Goal: Transaction & Acquisition: Book appointment/travel/reservation

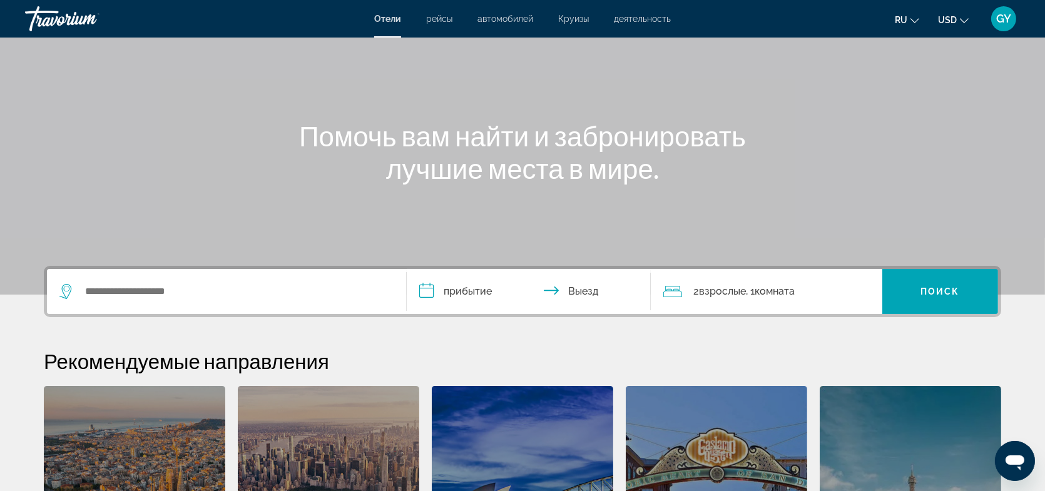
scroll to position [63, 0]
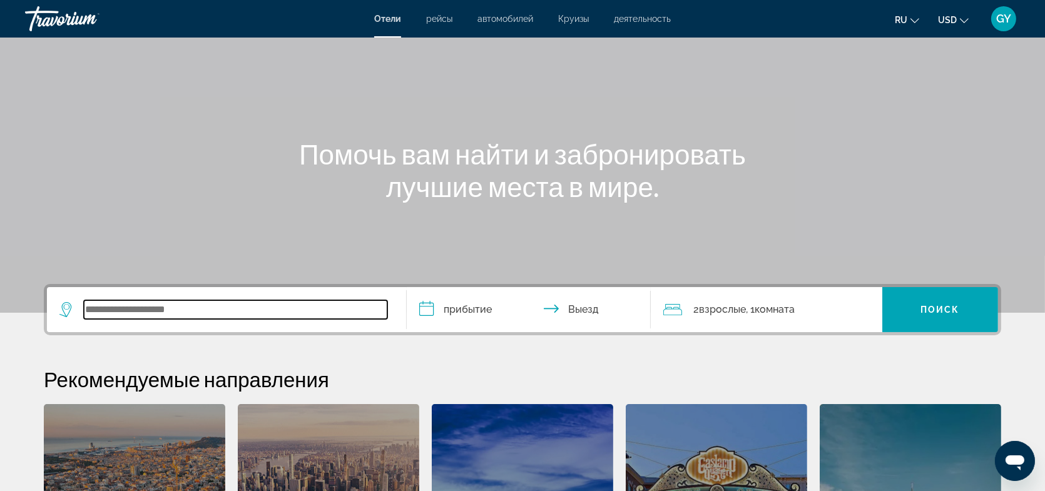
click at [118, 303] on input "Search widget" at bounding box center [235, 309] width 303 height 19
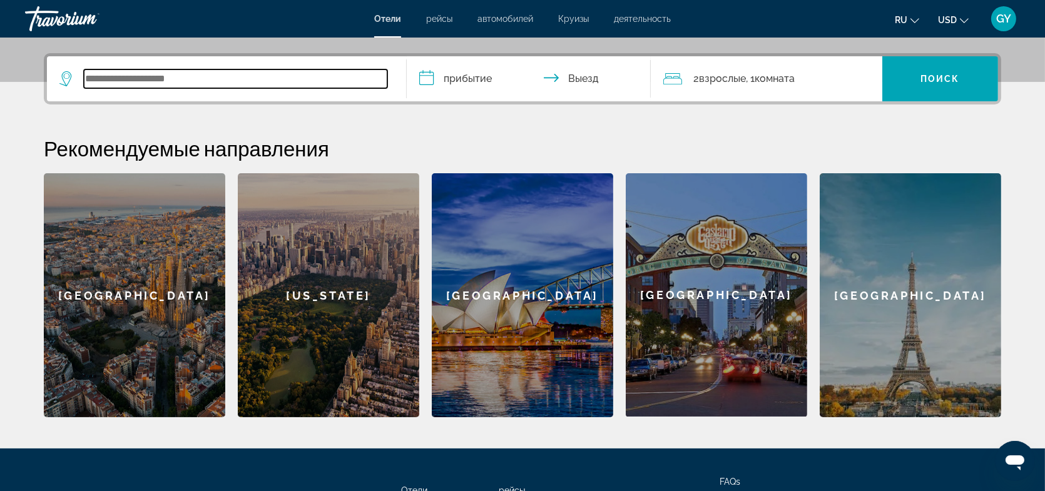
scroll to position [305, 0]
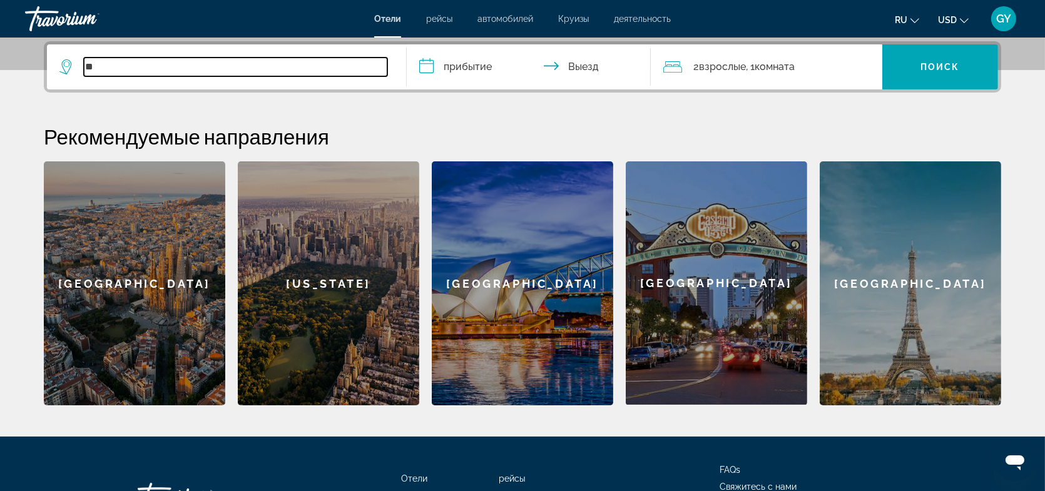
type input "*"
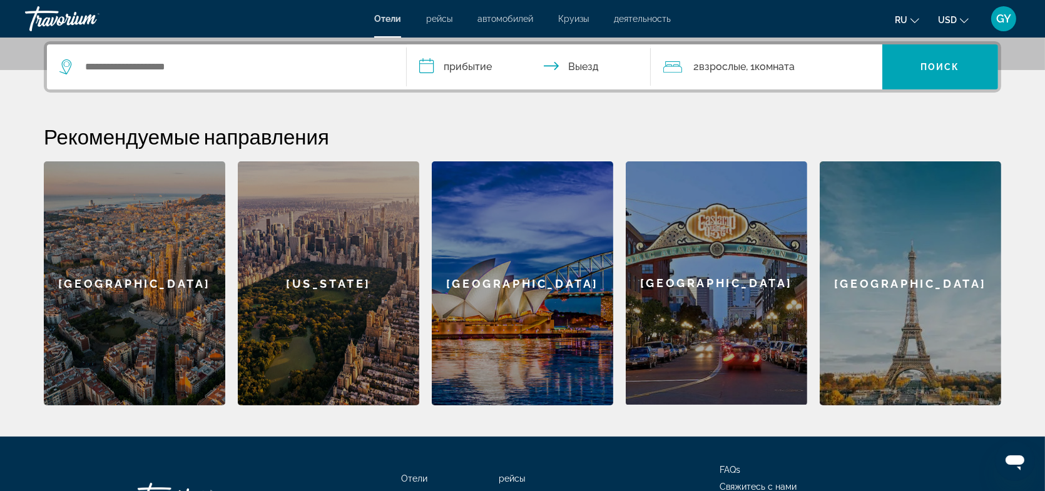
click at [951, 18] on span "USD" at bounding box center [947, 20] width 19 height 10
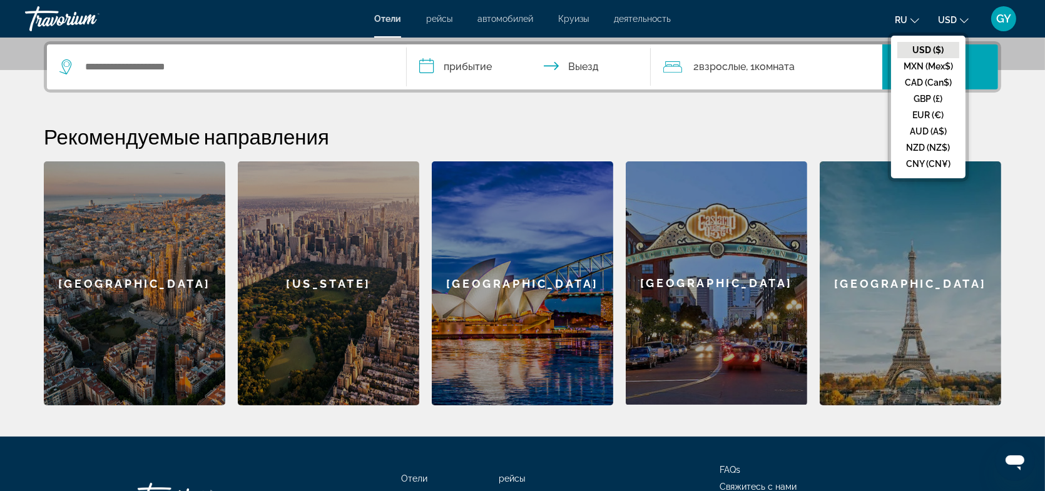
click at [951, 18] on span "USD" at bounding box center [947, 20] width 19 height 10
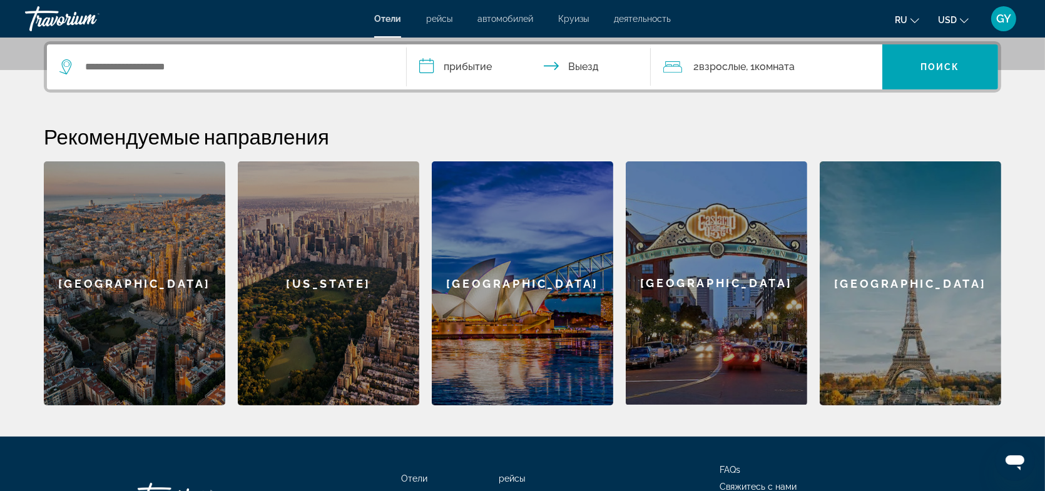
click at [914, 20] on icon "Change language" at bounding box center [914, 20] width 9 height 9
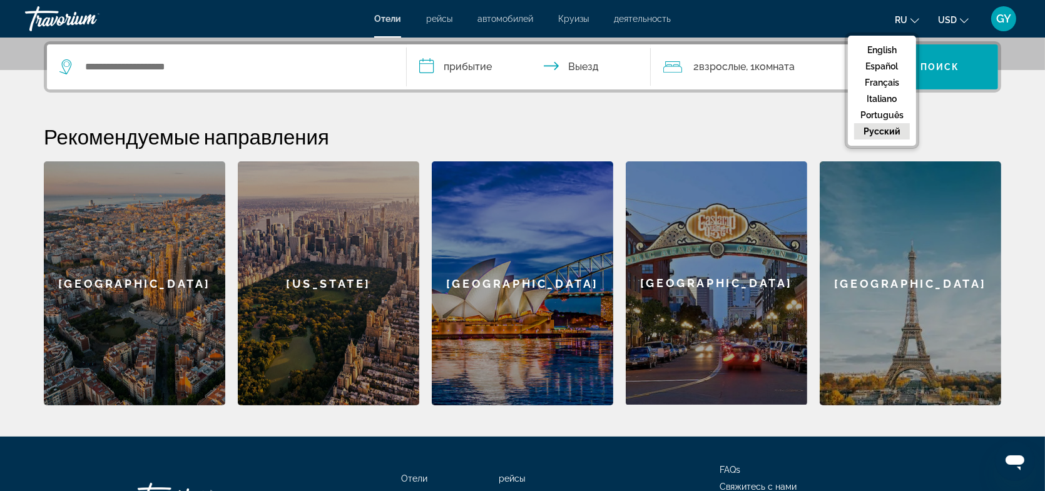
click at [886, 131] on button "русский" at bounding box center [882, 131] width 56 height 16
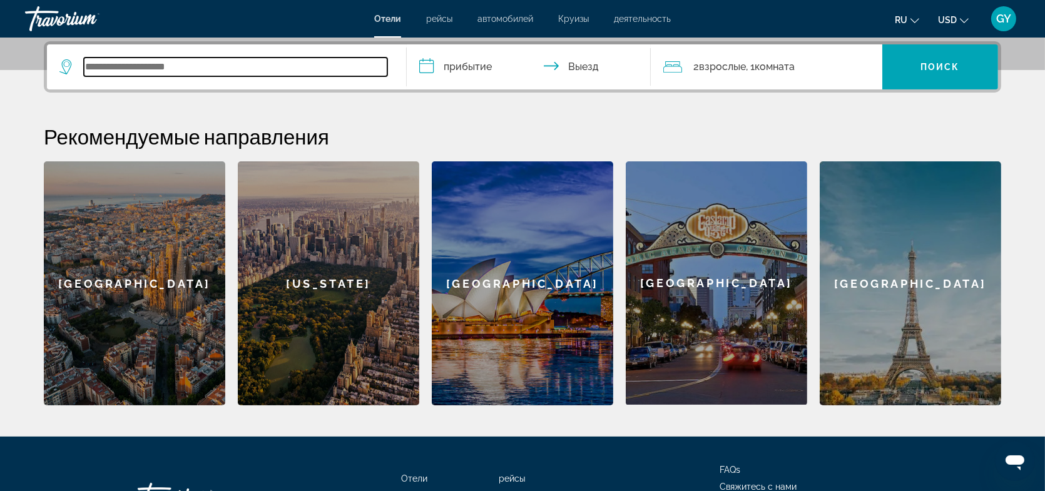
click at [101, 73] on input "Search widget" at bounding box center [235, 67] width 303 height 19
drag, startPoint x: 203, startPoint y: 67, endPoint x: 55, endPoint y: 64, distance: 148.3
click at [55, 64] on app-destination-search "**********" at bounding box center [227, 66] width 360 height 45
paste input "Search widget"
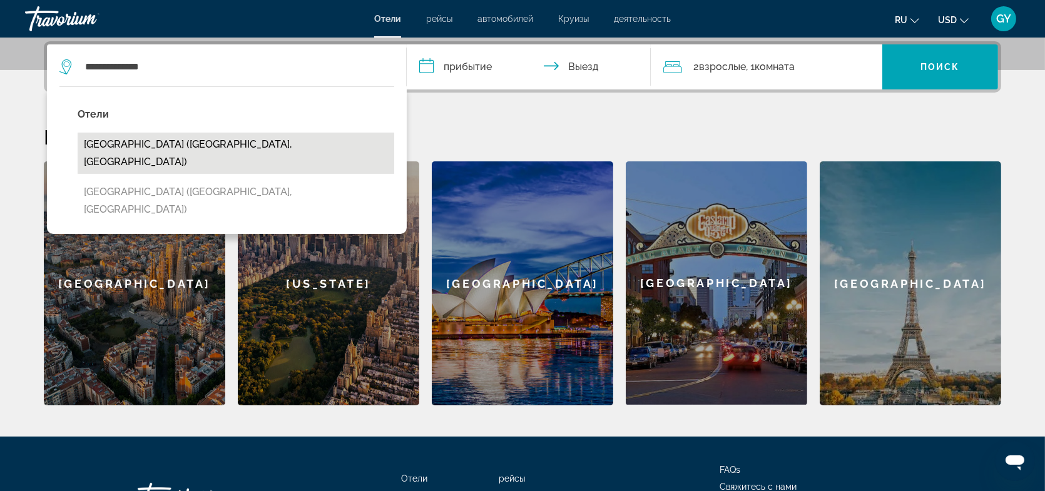
click at [107, 148] on button "[GEOGRAPHIC_DATA] ([GEOGRAPHIC_DATA], [GEOGRAPHIC_DATA])" at bounding box center [236, 153] width 316 height 41
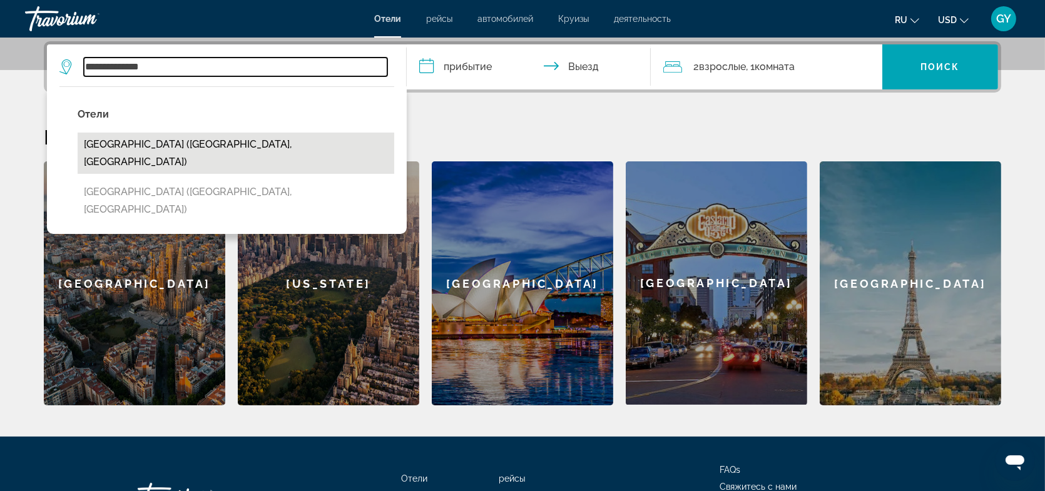
type input "**********"
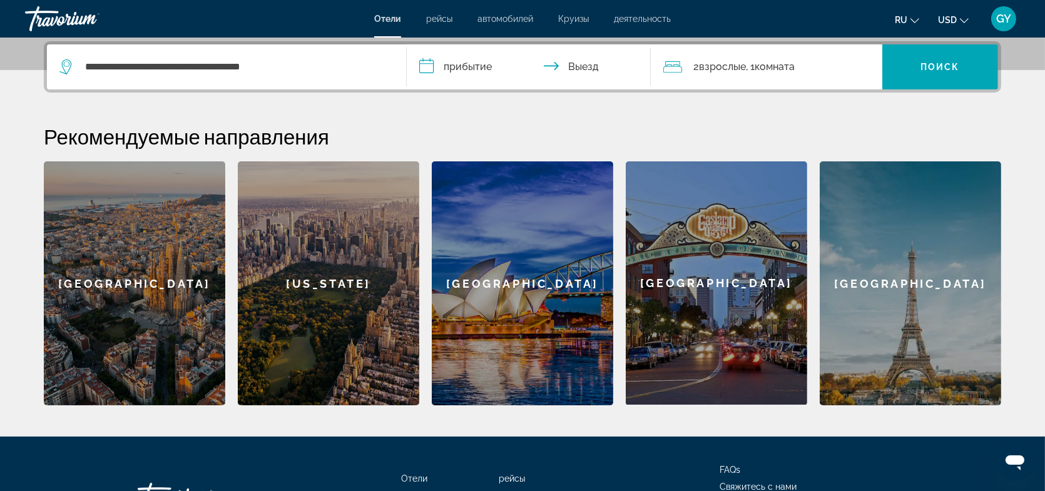
click at [460, 63] on input "**********" at bounding box center [531, 68] width 249 height 49
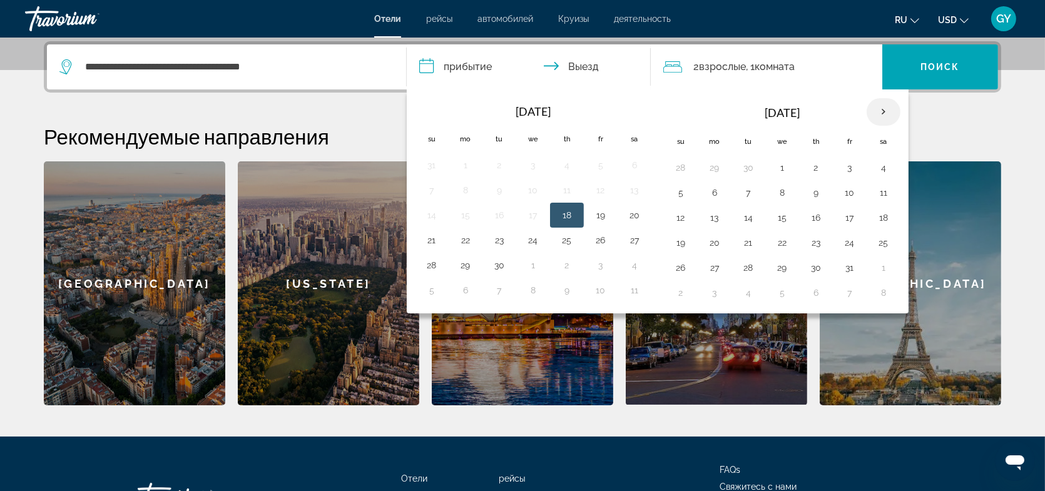
click at [881, 106] on th "Next month" at bounding box center [883, 112] width 34 height 28
click at [679, 241] on button "16" at bounding box center [681, 243] width 20 height 18
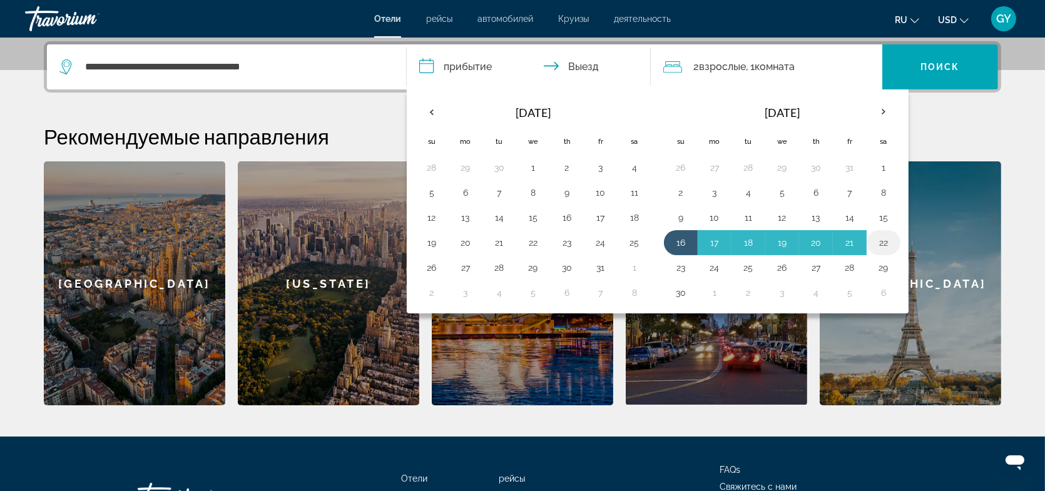
click at [880, 242] on button "22" at bounding box center [883, 243] width 20 height 18
type input "**********"
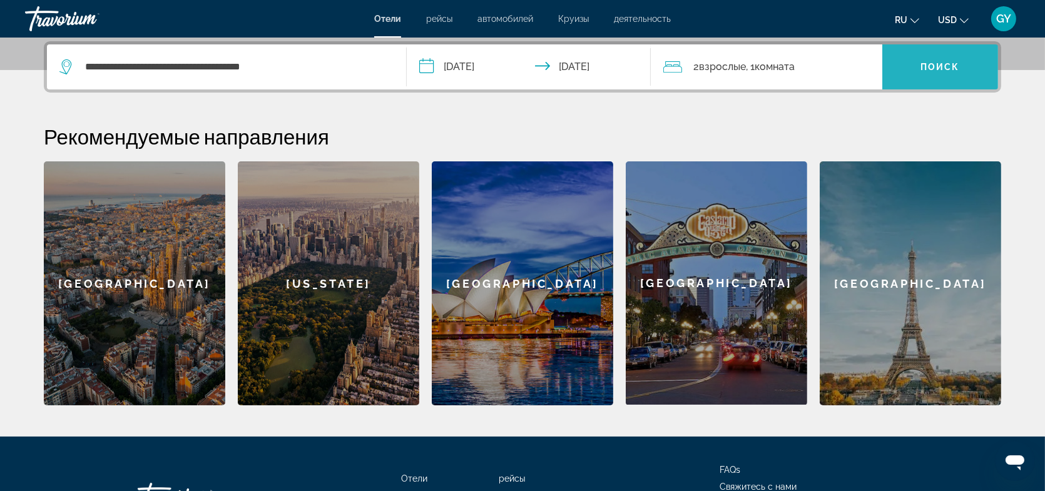
click at [948, 68] on span "Поиск" at bounding box center [939, 67] width 39 height 10
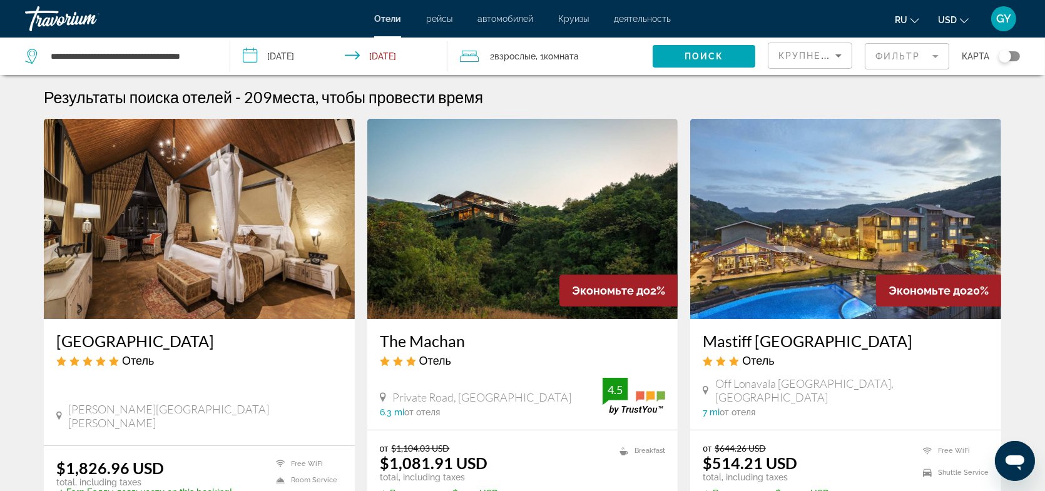
click at [933, 52] on mat-form-field "Фильтр" at bounding box center [906, 56] width 84 height 26
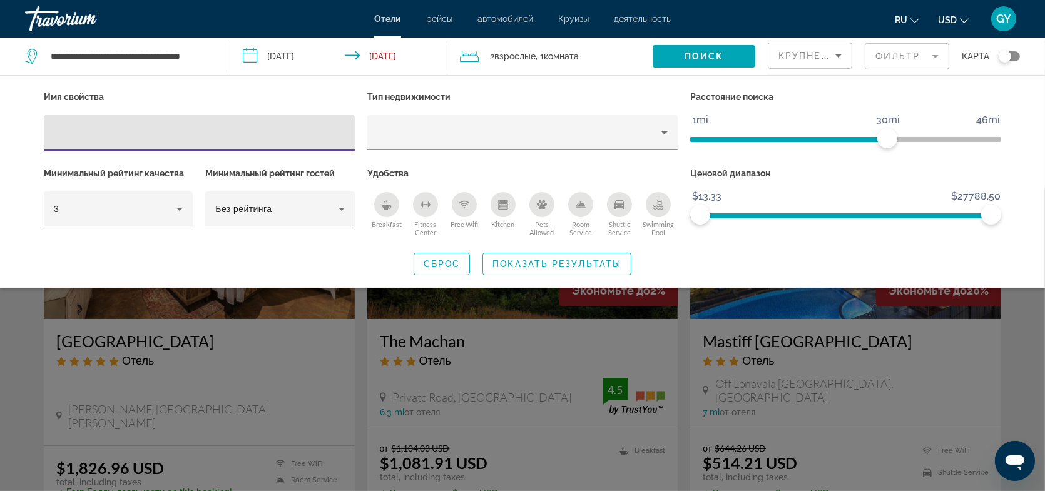
click at [392, 209] on div "Breakfast" at bounding box center [386, 204] width 25 height 25
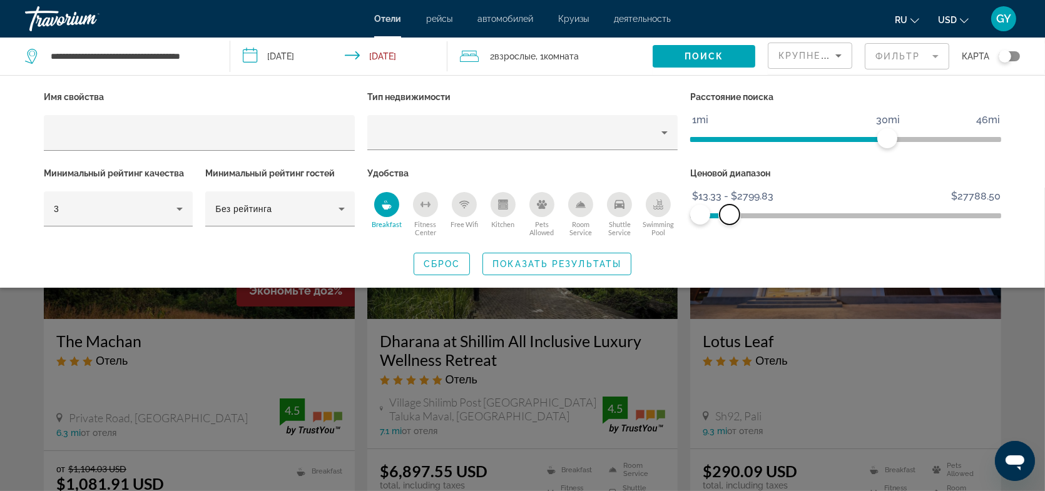
drag, startPoint x: 991, startPoint y: 215, endPoint x: 729, endPoint y: 223, distance: 261.6
click at [729, 223] on span "ngx-slider-max" at bounding box center [729, 215] width 20 height 20
click at [563, 265] on span "Показать результаты" at bounding box center [556, 264] width 129 height 10
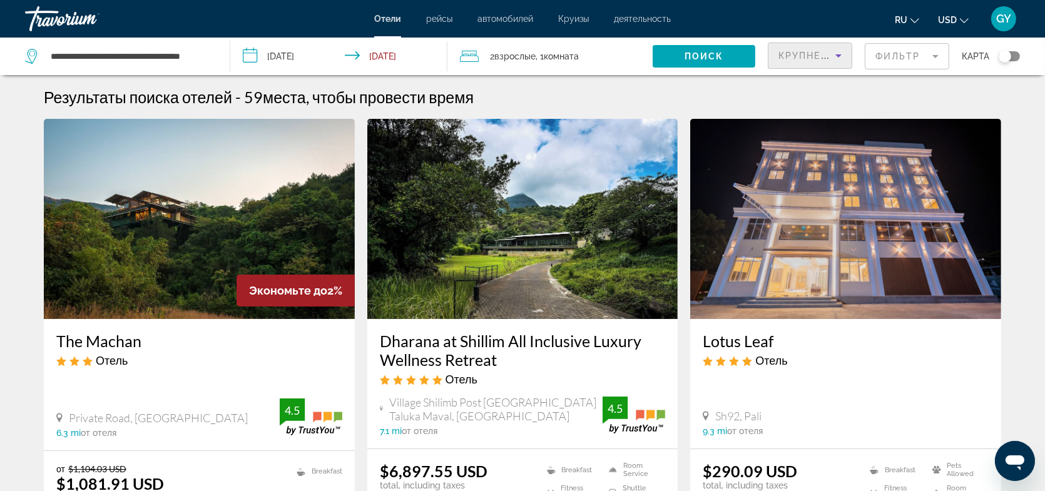
click at [826, 56] on span "Крупнейшие сбережения" at bounding box center [854, 56] width 152 height 10
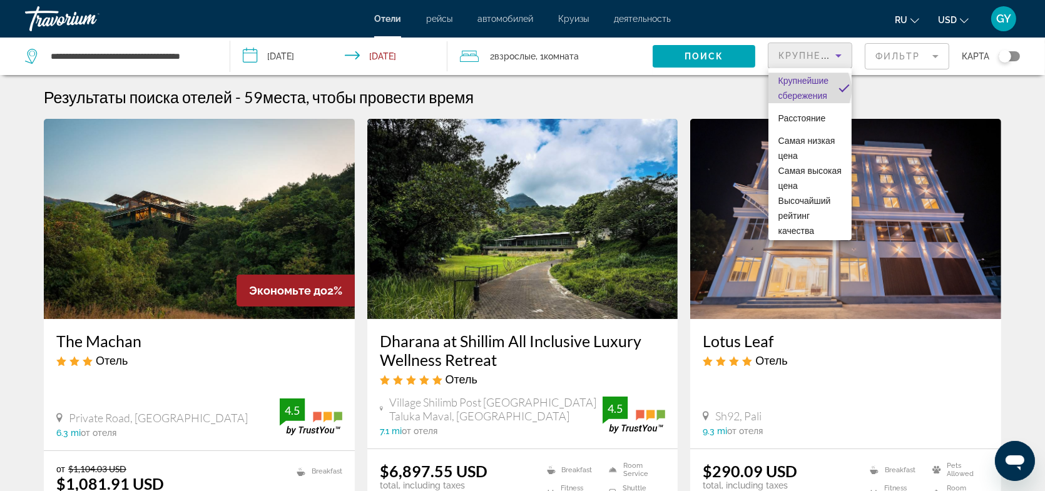
click at [808, 89] on span "Крупнейшие сбережения" at bounding box center [803, 88] width 51 height 30
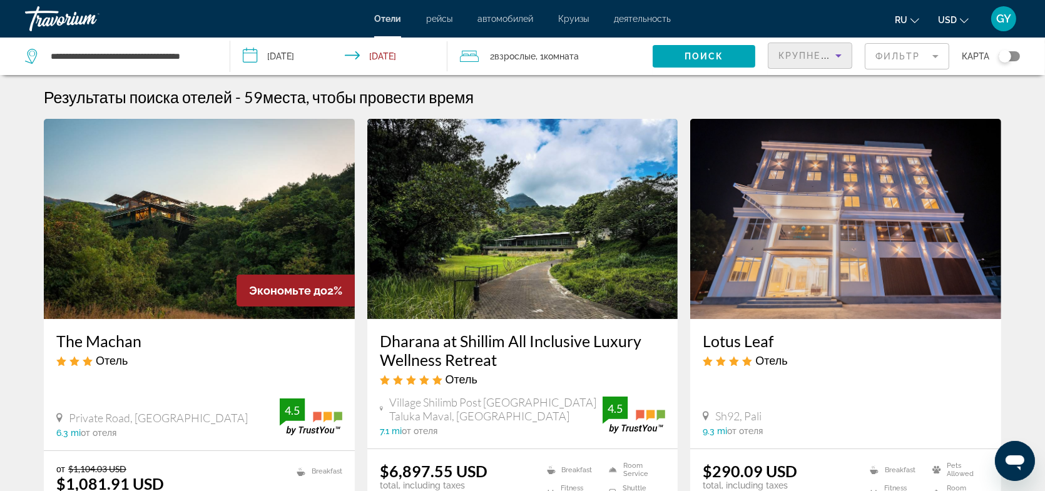
click at [932, 54] on mat-form-field "Фильтр" at bounding box center [906, 56] width 84 height 26
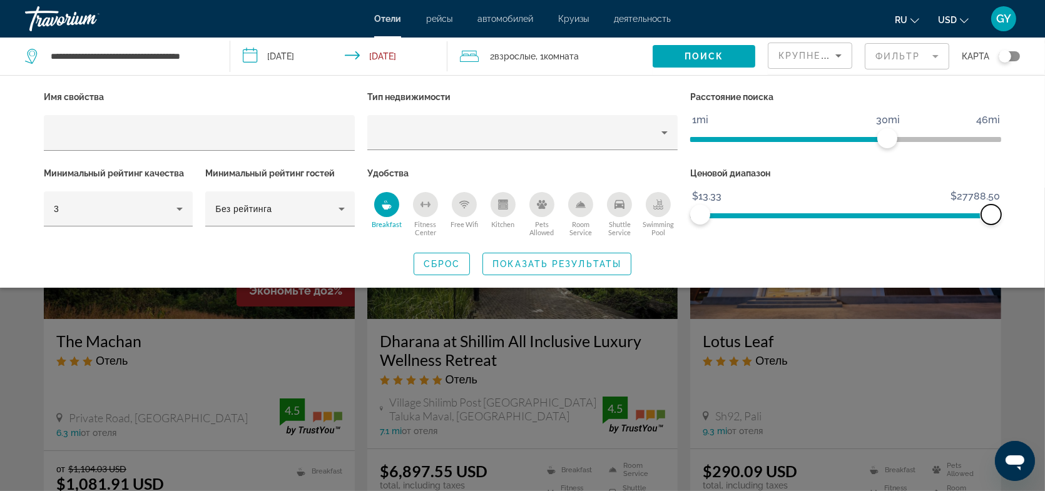
drag, startPoint x: 735, startPoint y: 210, endPoint x: 1048, endPoint y: 221, distance: 313.5
click at [1045, 221] on html "**********" at bounding box center [522, 245] width 1045 height 491
click at [518, 264] on span "Показать результаты" at bounding box center [556, 264] width 129 height 10
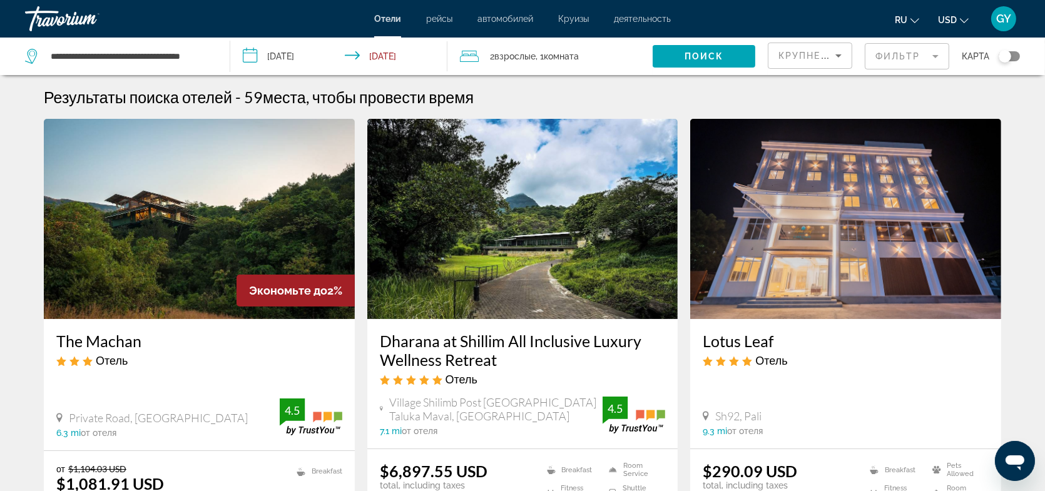
click at [928, 59] on mat-form-field "Фильтр" at bounding box center [906, 56] width 84 height 26
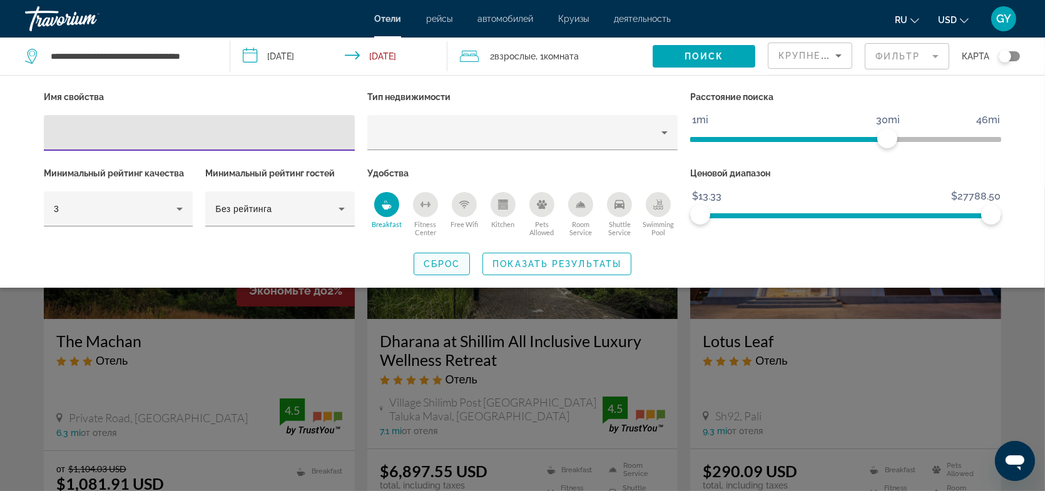
click at [445, 260] on span "Сброс" at bounding box center [441, 264] width 37 height 10
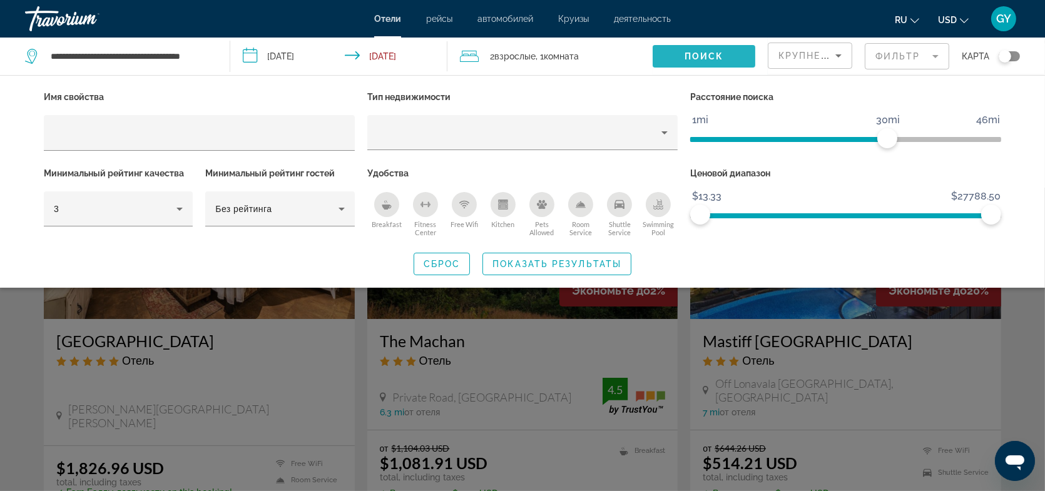
click at [719, 61] on span "Поиск" at bounding box center [703, 56] width 39 height 10
click at [605, 265] on span "Показать результаты" at bounding box center [556, 264] width 129 height 10
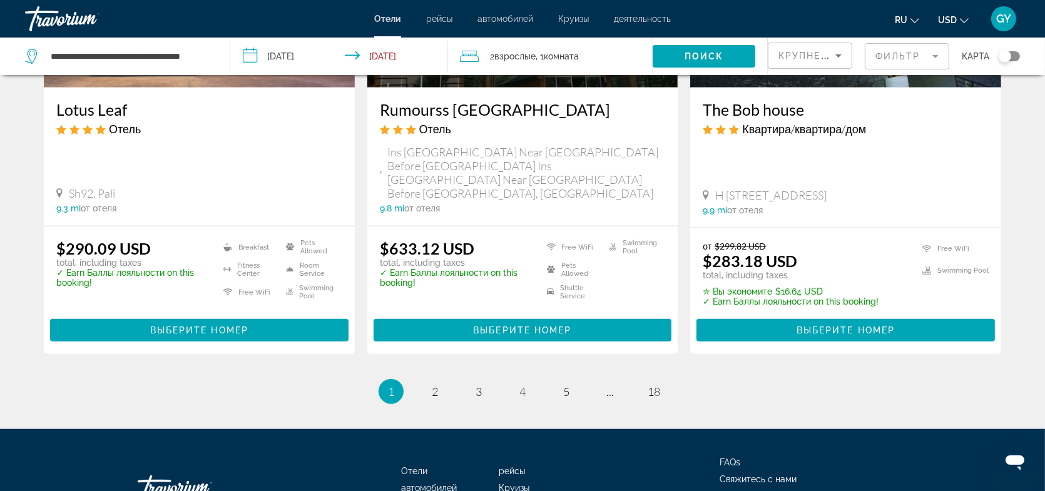
scroll to position [1689, 0]
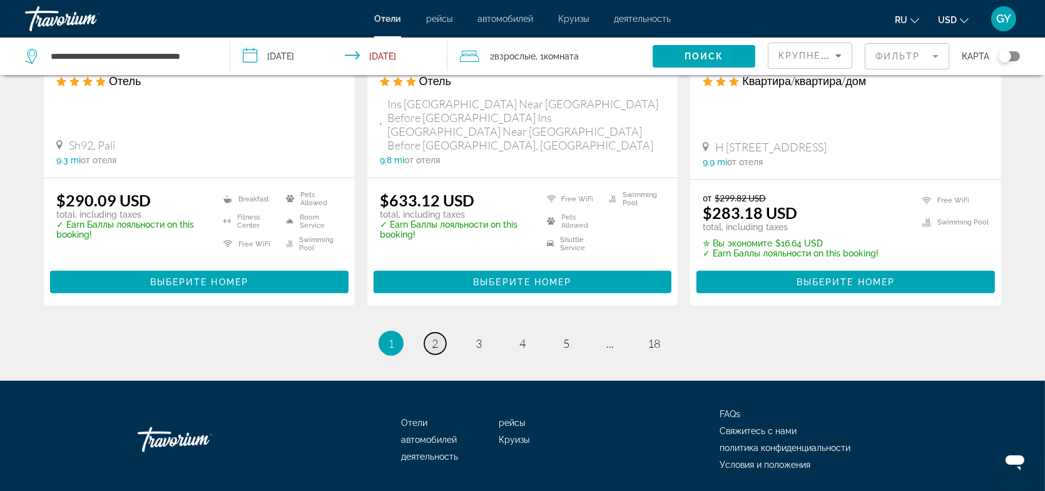
click at [436, 337] on span "2" at bounding box center [435, 344] width 6 height 14
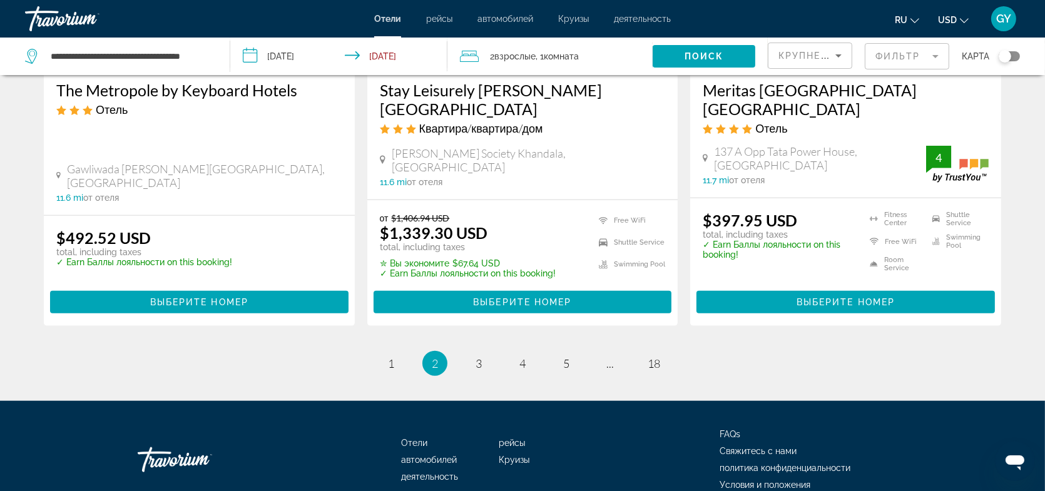
scroll to position [1669, 0]
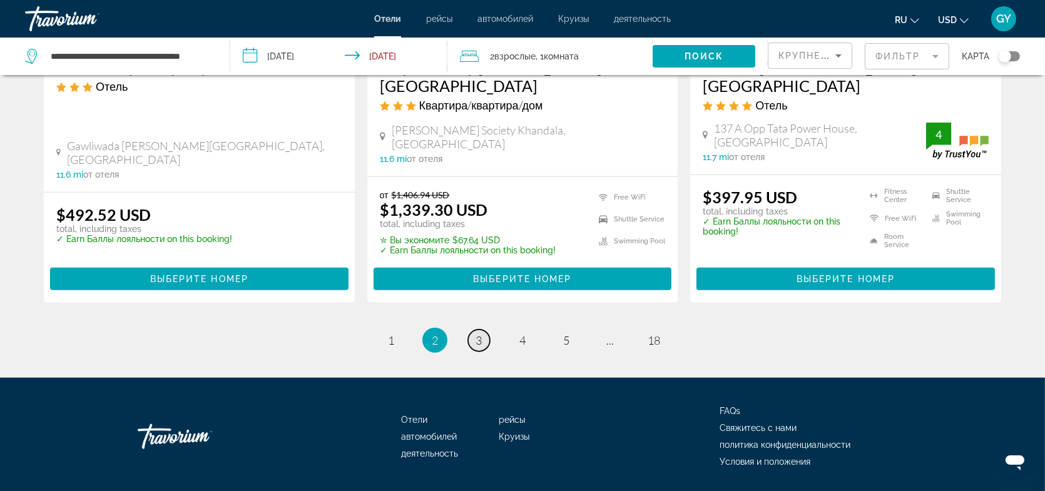
click at [485, 330] on link "page 3" at bounding box center [479, 341] width 22 height 22
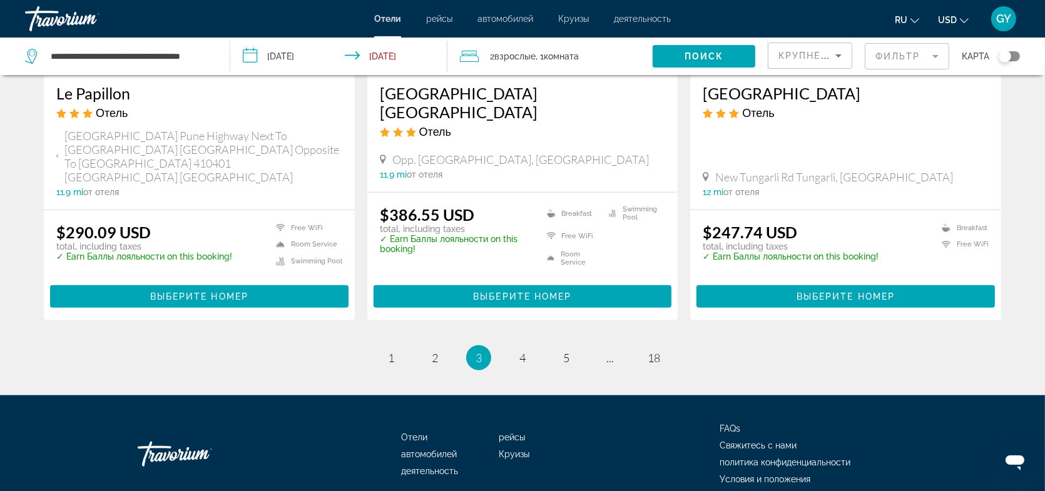
scroll to position [1683, 0]
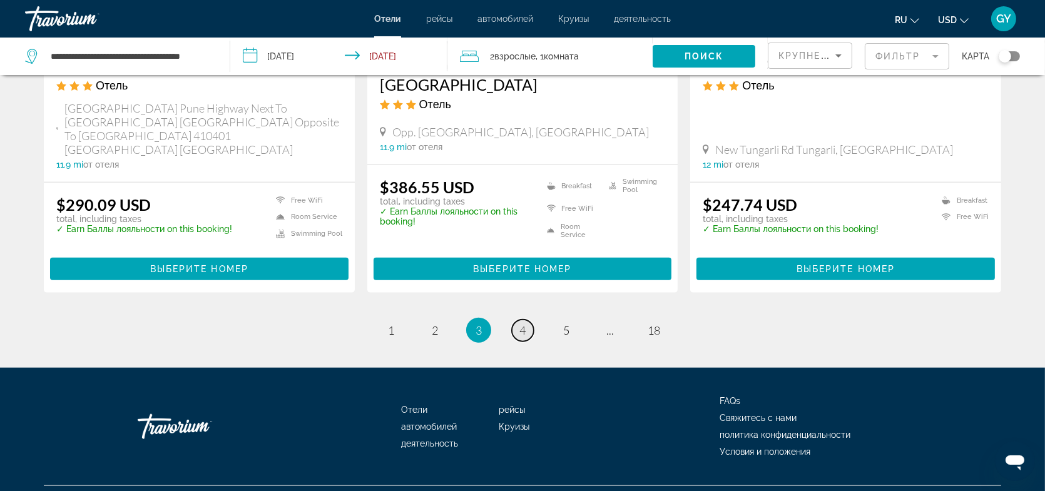
click at [522, 323] on span "4" at bounding box center [522, 330] width 6 height 14
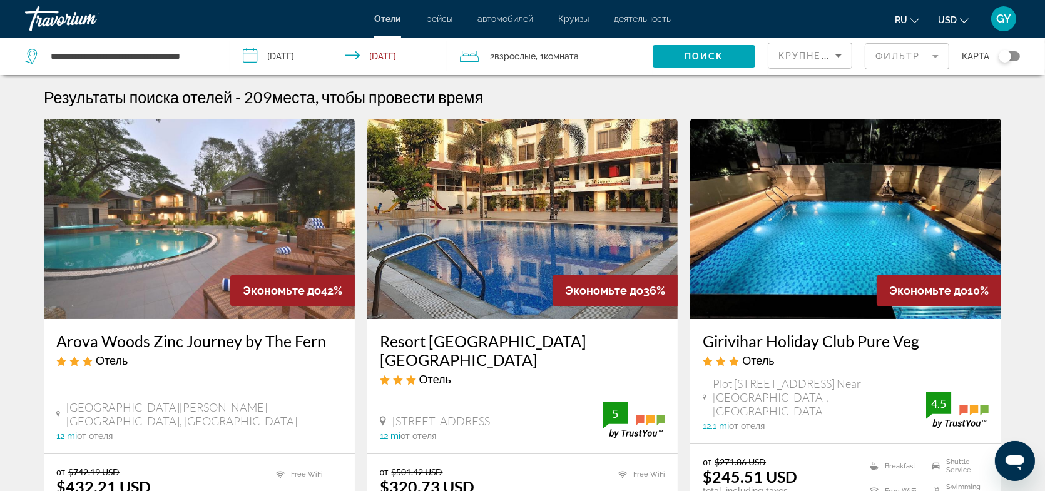
click at [197, 236] on img "Main content" at bounding box center [199, 219] width 311 height 200
drag, startPoint x: 50, startPoint y: 53, endPoint x: 217, endPoint y: 61, distance: 167.2
click at [217, 61] on app-destination-search "**********" at bounding box center [115, 57] width 230 height 38
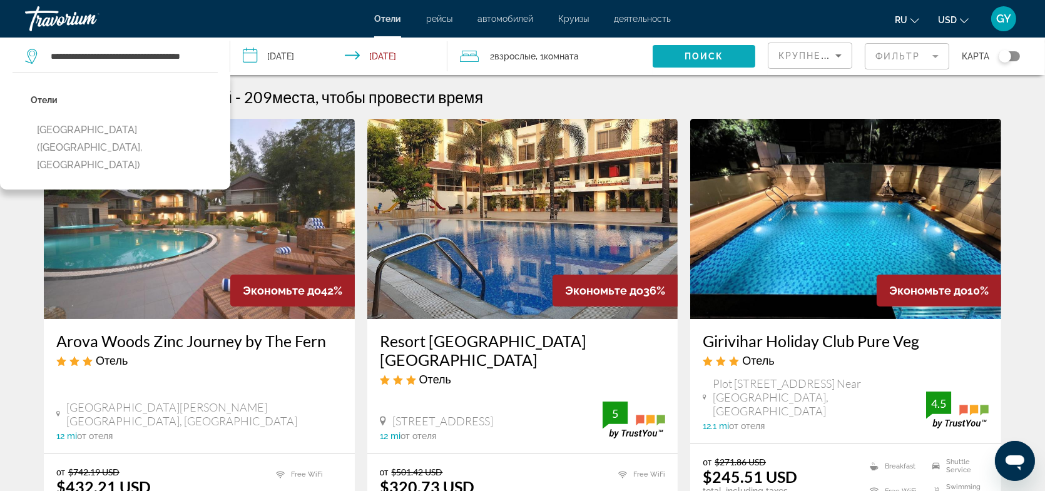
scroll to position [0, 0]
click at [682, 54] on span "Search widget" at bounding box center [703, 56] width 103 height 30
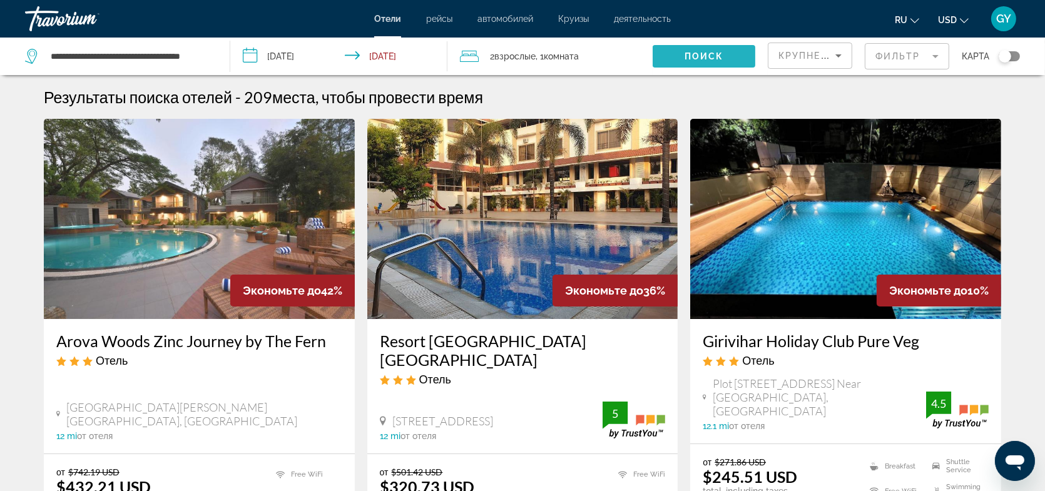
click at [682, 54] on span "Search widget" at bounding box center [703, 56] width 103 height 30
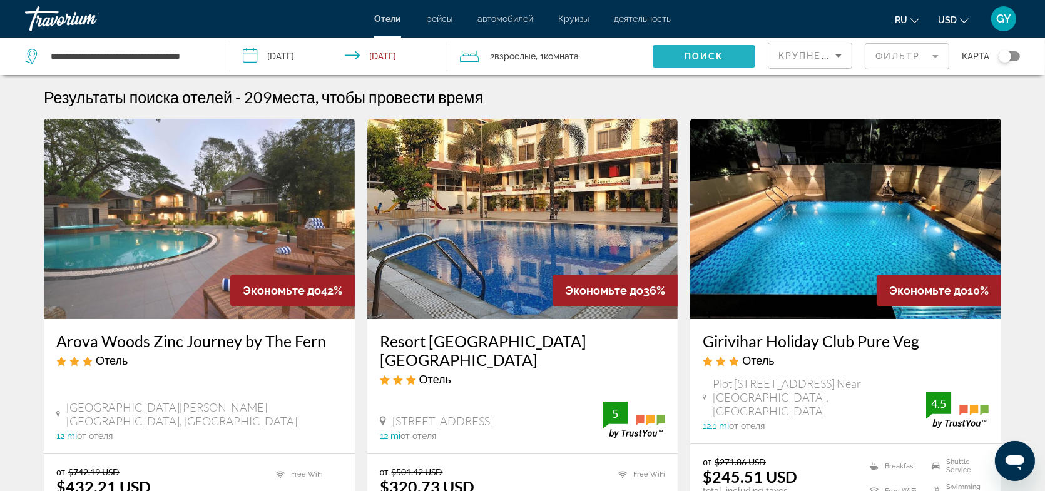
click at [682, 54] on span "Search widget" at bounding box center [703, 56] width 103 height 30
click at [131, 338] on h3 "Arova Woods Zinc Journey by The Fern" at bounding box center [199, 341] width 286 height 19
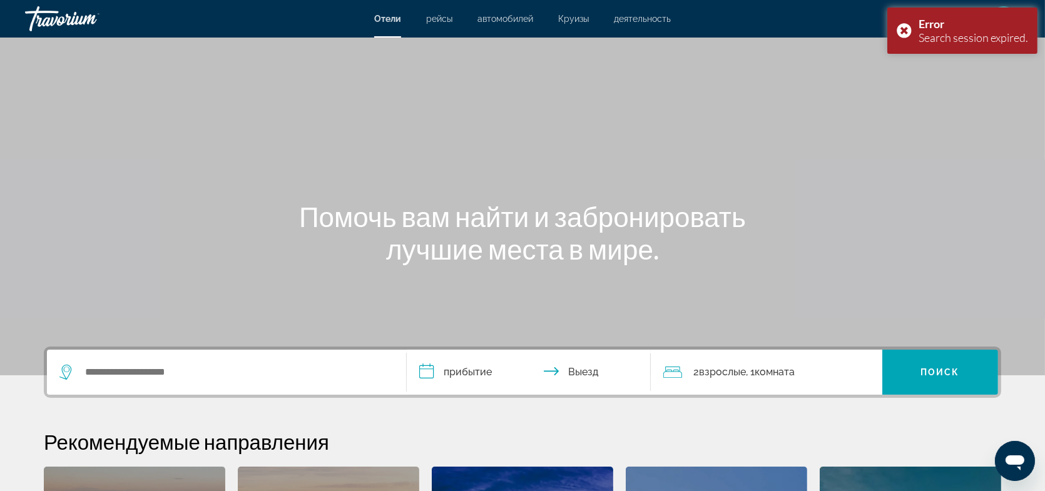
click at [118, 363] on div "Search widget" at bounding box center [226, 372] width 334 height 45
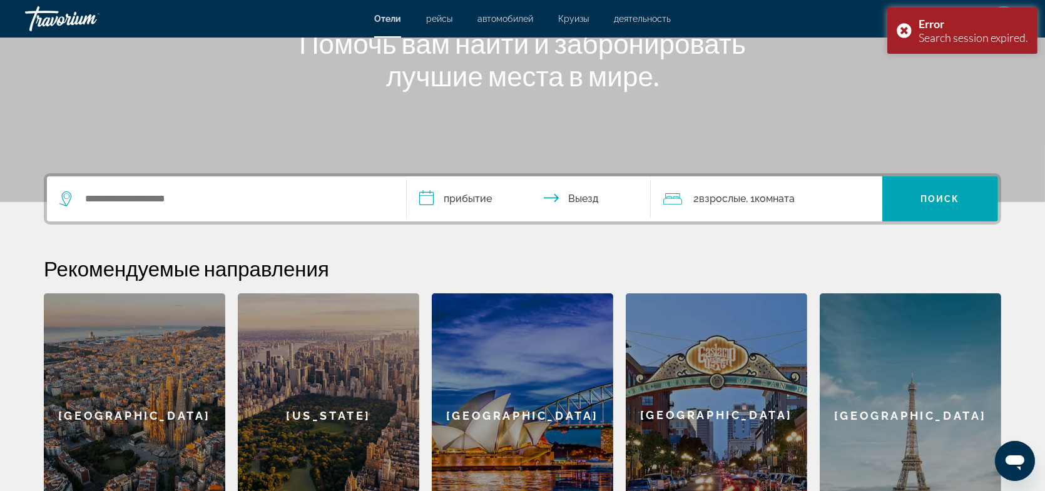
scroll to position [301, 0]
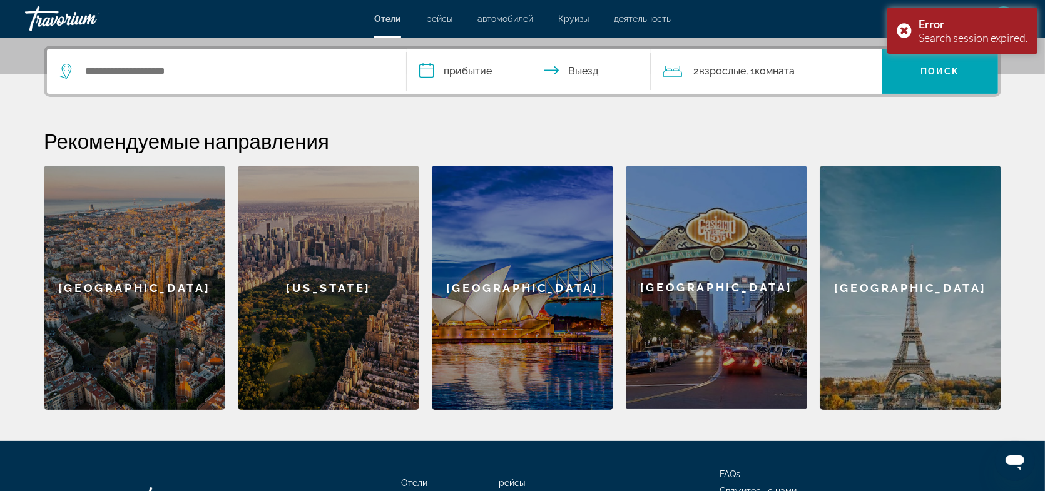
click at [118, 363] on div "[GEOGRAPHIC_DATA]" at bounding box center [134, 288] width 181 height 244
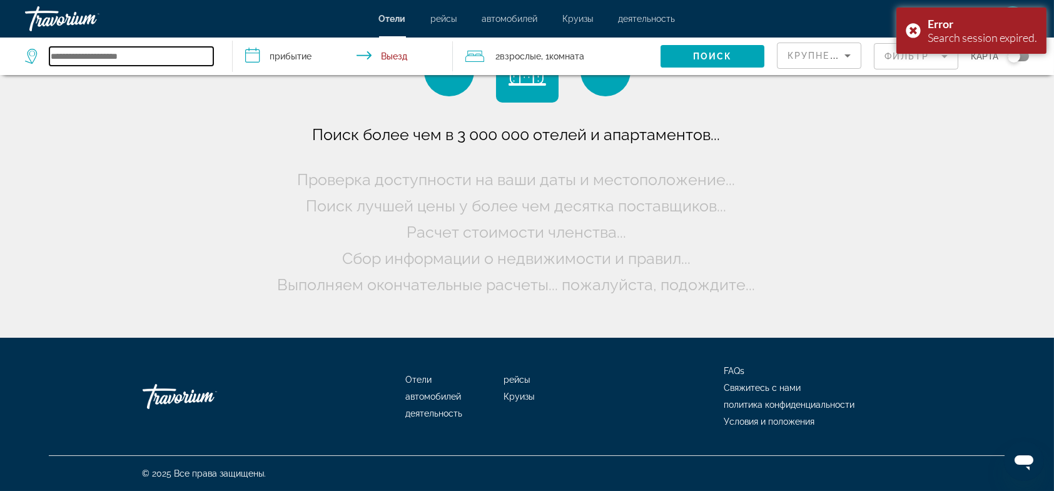
click at [78, 49] on input "Search widget" at bounding box center [131, 56] width 164 height 19
paste input "**********"
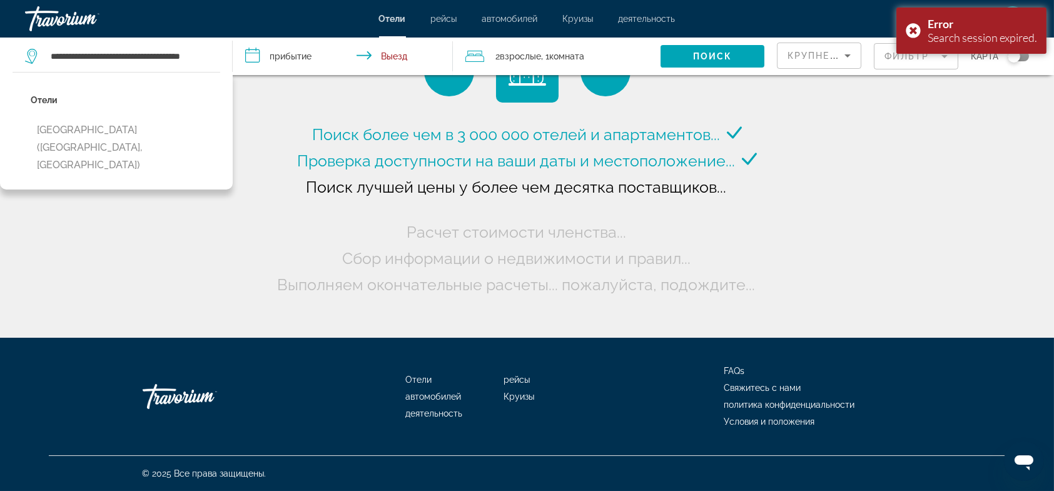
click at [267, 44] on input "**********" at bounding box center [345, 58] width 225 height 41
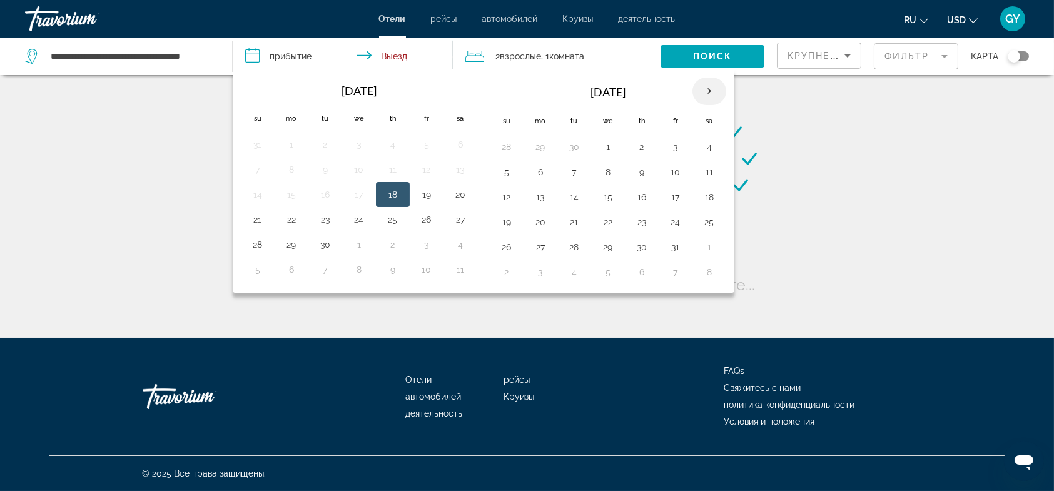
click at [706, 91] on th "Next month" at bounding box center [709, 92] width 34 height 28
drag, startPoint x: 505, startPoint y: 246, endPoint x: 504, endPoint y: 220, distance: 26.3
click at [502, 221] on tbody "26 27 28 29 30 31 1 2 3 4 5 6 7 8 9 10 11 12 13 14 15 16 17 18 19 20 21 22 23 2…" at bounding box center [608, 209] width 236 height 150
click at [504, 220] on button "16" at bounding box center [507, 222] width 20 height 18
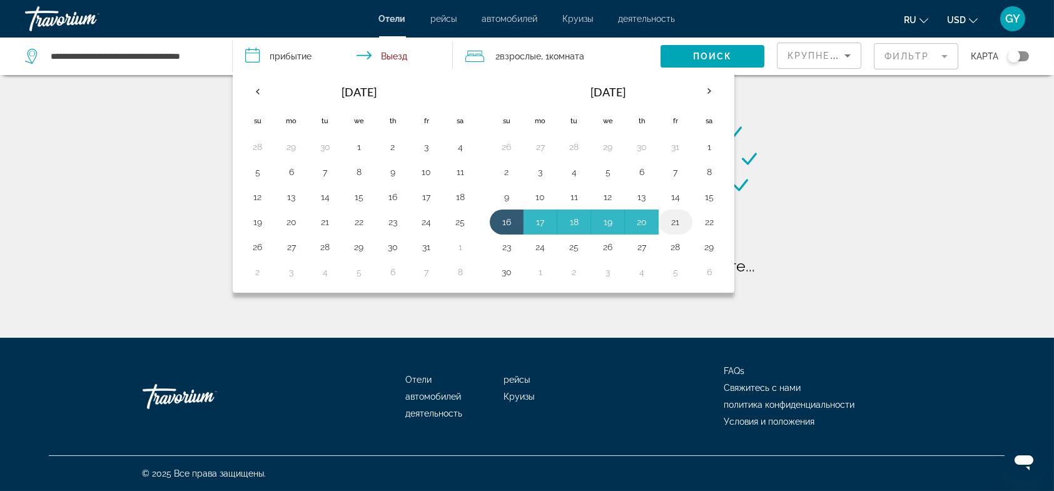
type input "**********"
click at [706, 223] on button "22" at bounding box center [709, 222] width 20 height 18
type input "**********"
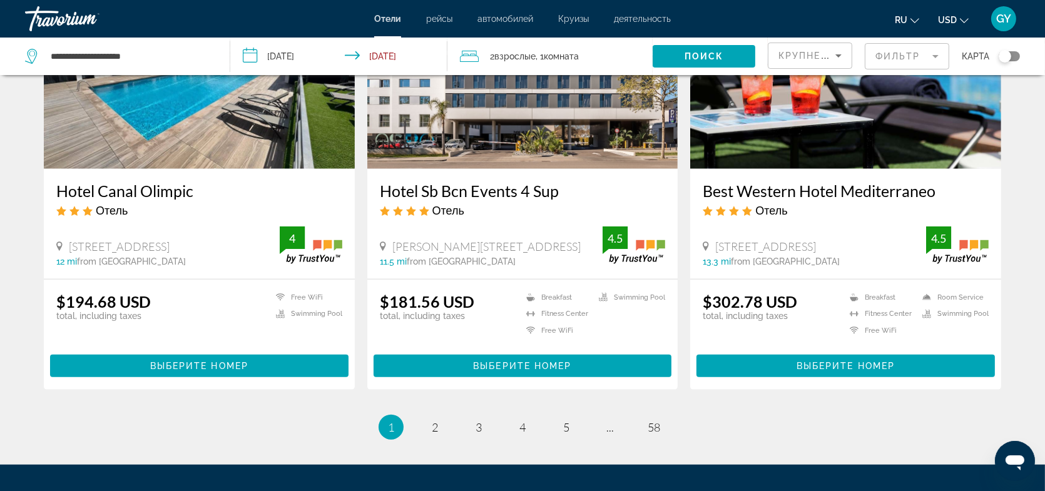
scroll to position [1652, 0]
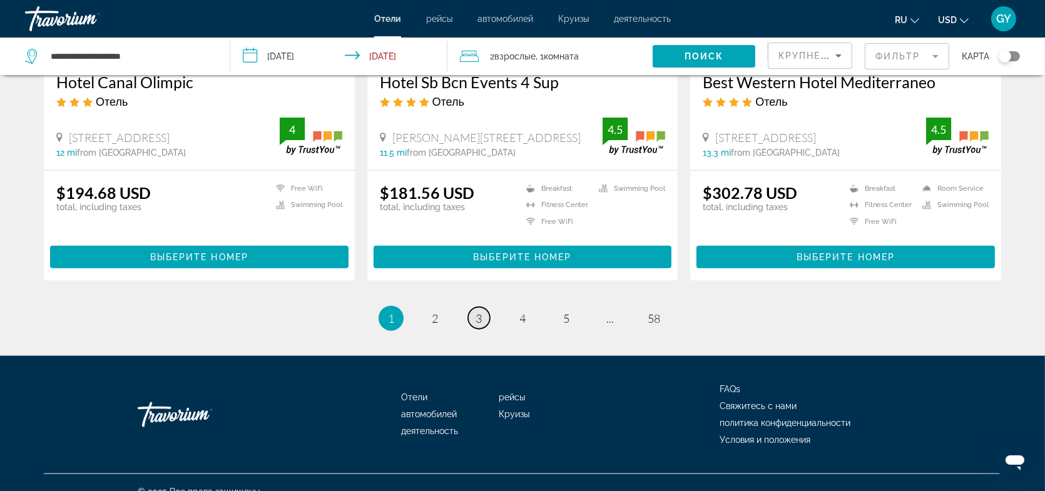
click at [478, 311] on span "3" at bounding box center [478, 318] width 6 height 14
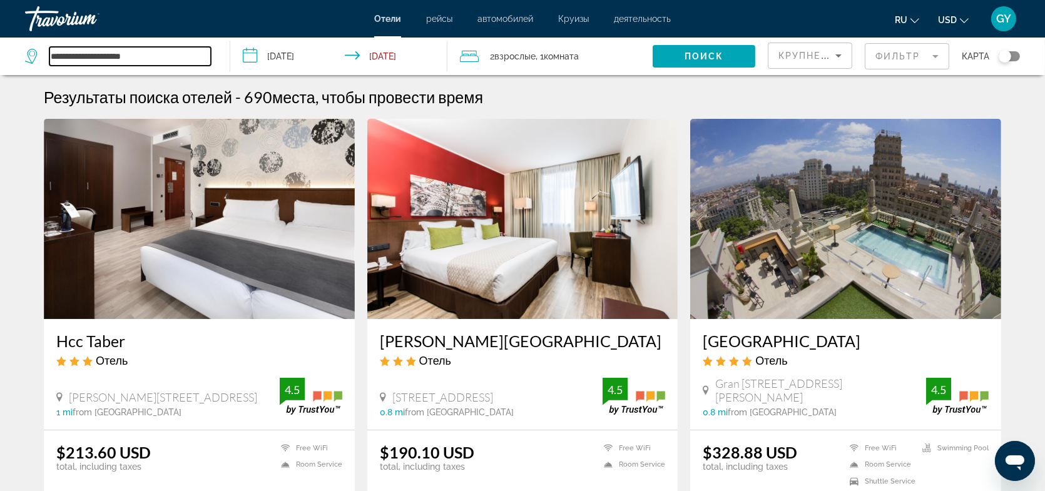
click at [76, 56] on input "**********" at bounding box center [129, 56] width 161 height 19
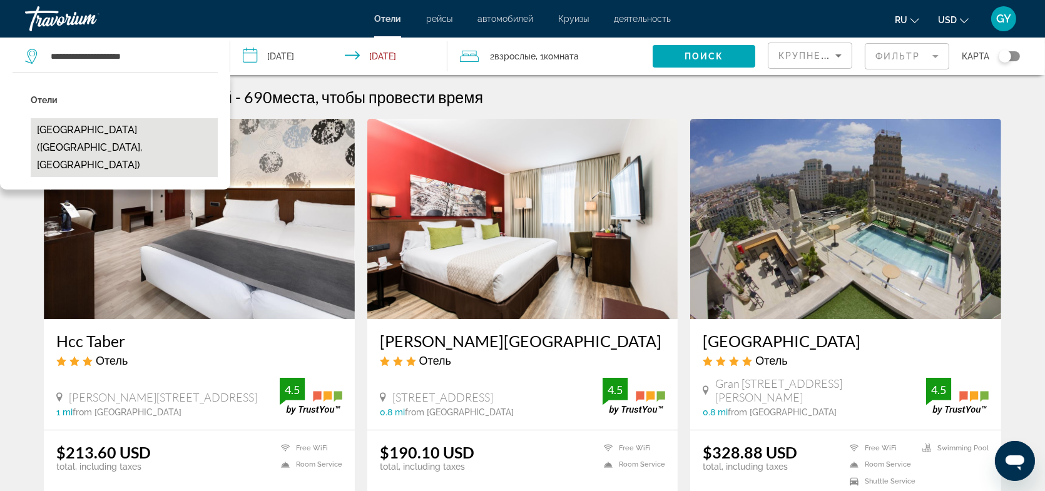
click at [81, 137] on button "[GEOGRAPHIC_DATA] ([GEOGRAPHIC_DATA], [GEOGRAPHIC_DATA])" at bounding box center [124, 147] width 187 height 59
type input "**********"
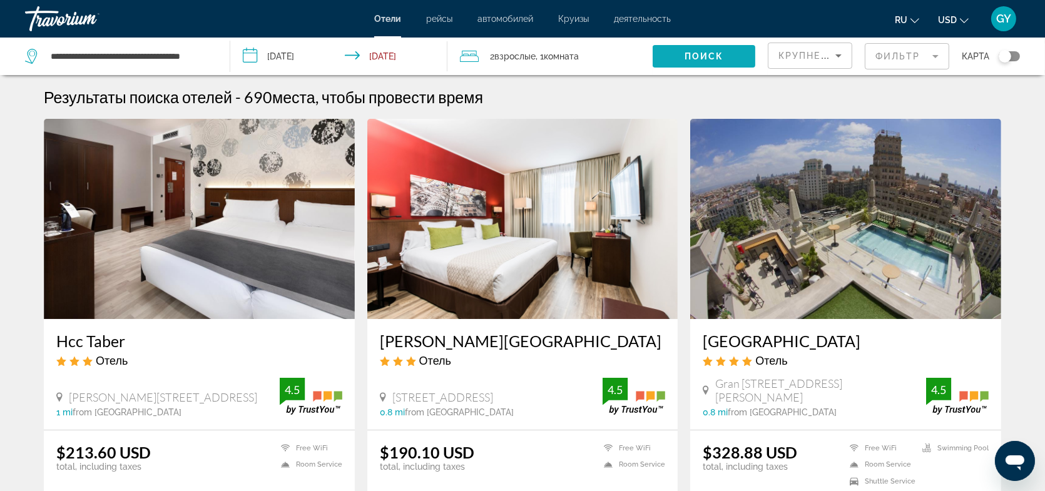
click at [706, 56] on span "Поиск" at bounding box center [703, 56] width 39 height 10
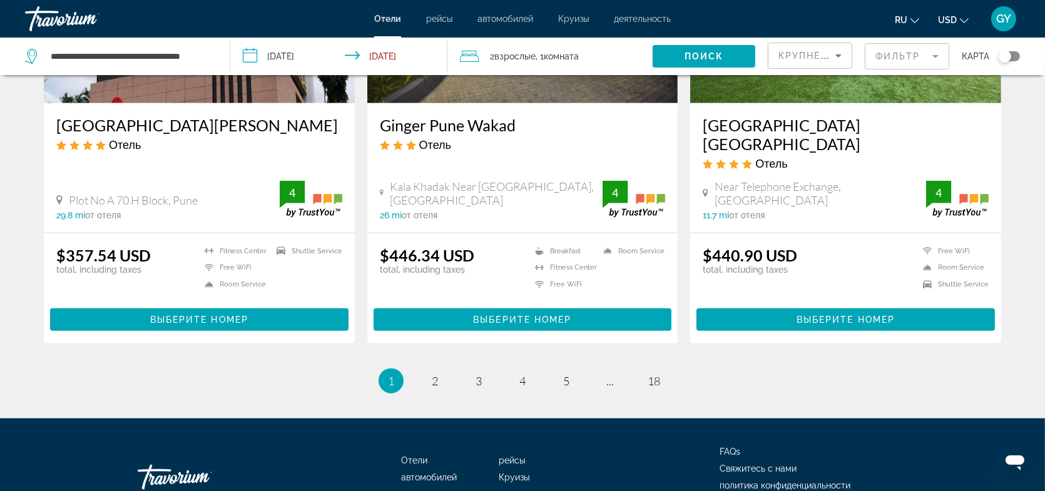
scroll to position [1626, 0]
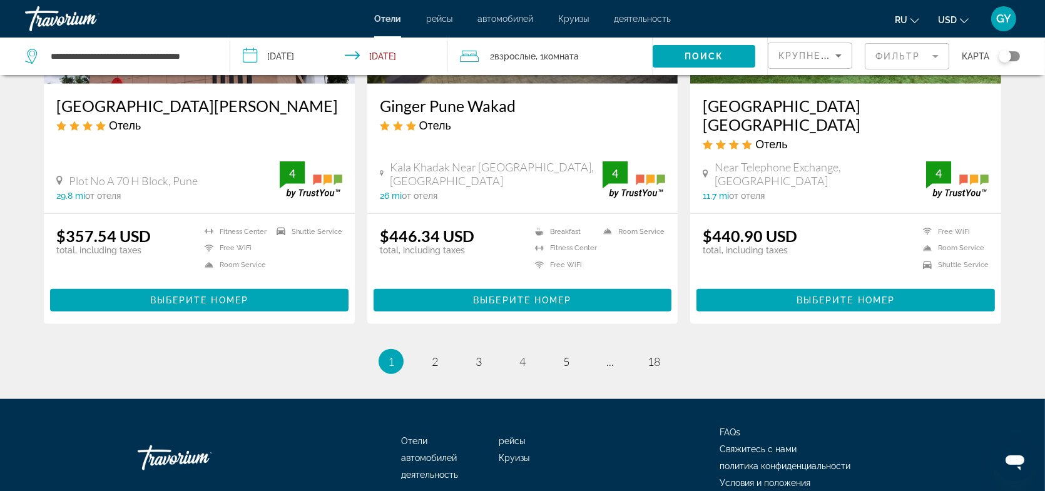
click at [1015, 55] on div "Toggle map" at bounding box center [1008, 56] width 21 height 10
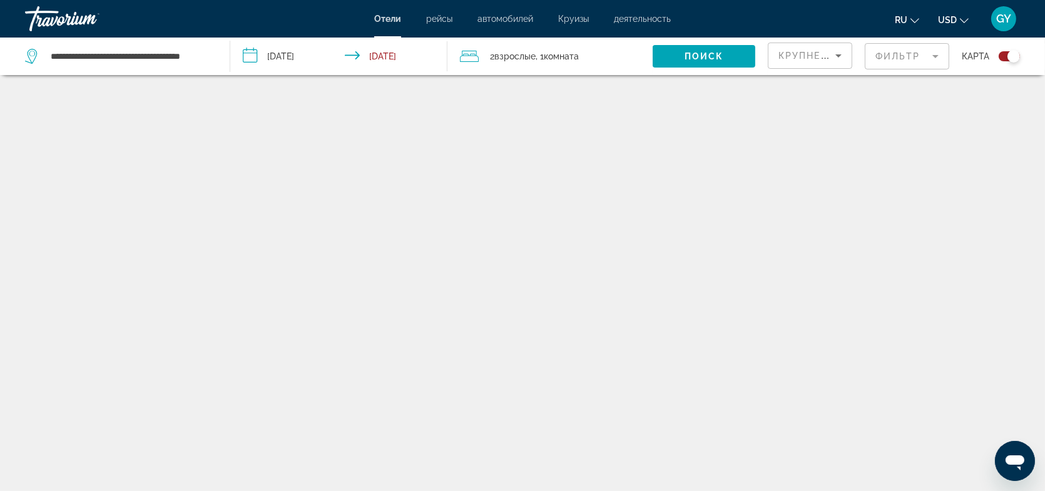
scroll to position [75, 0]
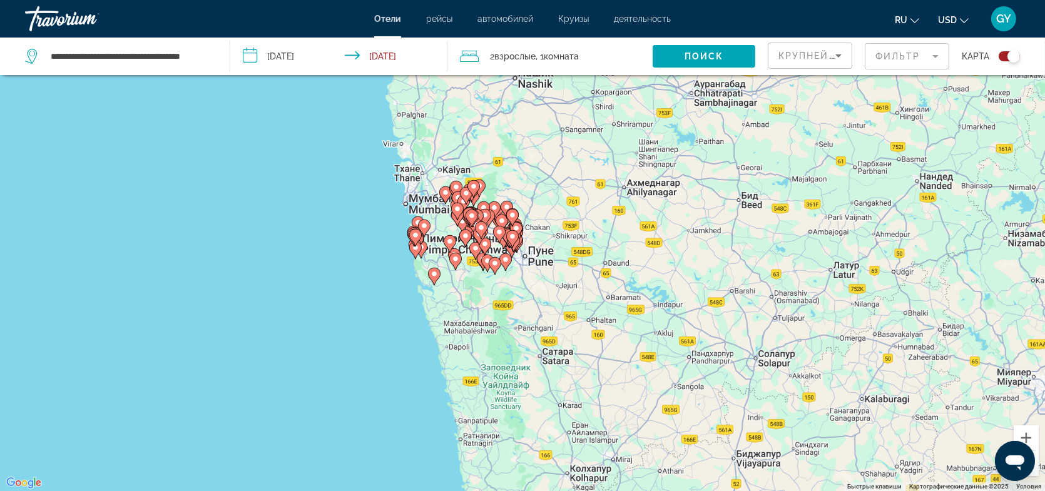
drag, startPoint x: 933, startPoint y: 232, endPoint x: 557, endPoint y: 250, distance: 376.9
click at [557, 250] on div "Чтобы активировать перетаскивание с помощью клавиатуры, нажмите Alt + Ввод. Пос…" at bounding box center [522, 245] width 1045 height 491
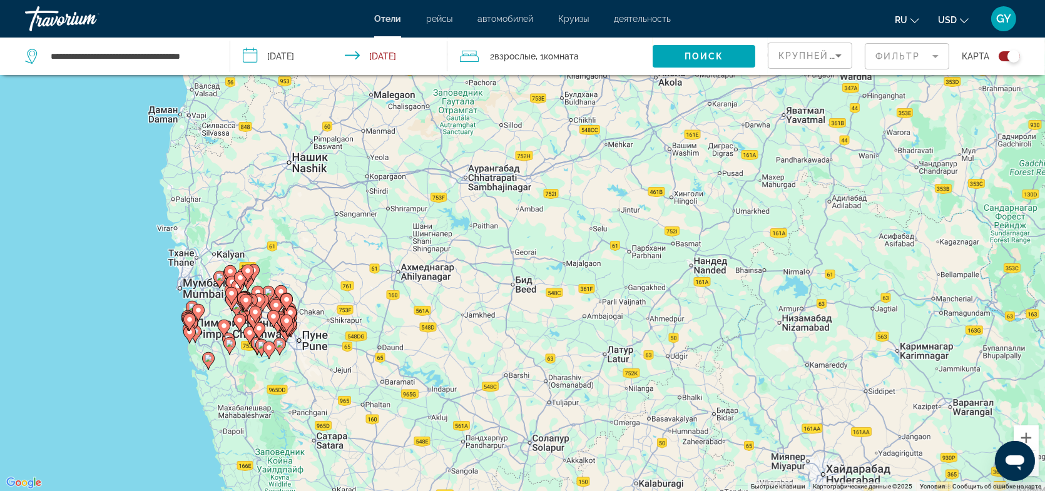
drag, startPoint x: 844, startPoint y: 260, endPoint x: 614, endPoint y: 344, distance: 244.6
click at [614, 344] on div "Чтобы активировать перетаскивание с помощью клавиатуры, нажмите Alt + Ввод. Пос…" at bounding box center [522, 245] width 1045 height 491
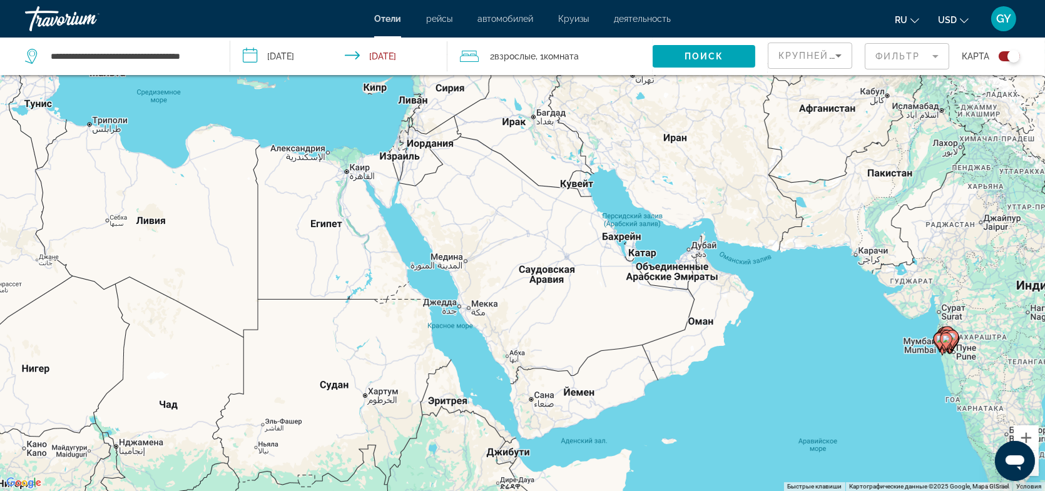
drag, startPoint x: 237, startPoint y: 260, endPoint x: 617, endPoint y: 288, distance: 380.7
click at [617, 288] on div "Чтобы активировать перетаскивание с помощью клавиатуры, нажмите Alt + Ввод. Пос…" at bounding box center [522, 245] width 1045 height 491
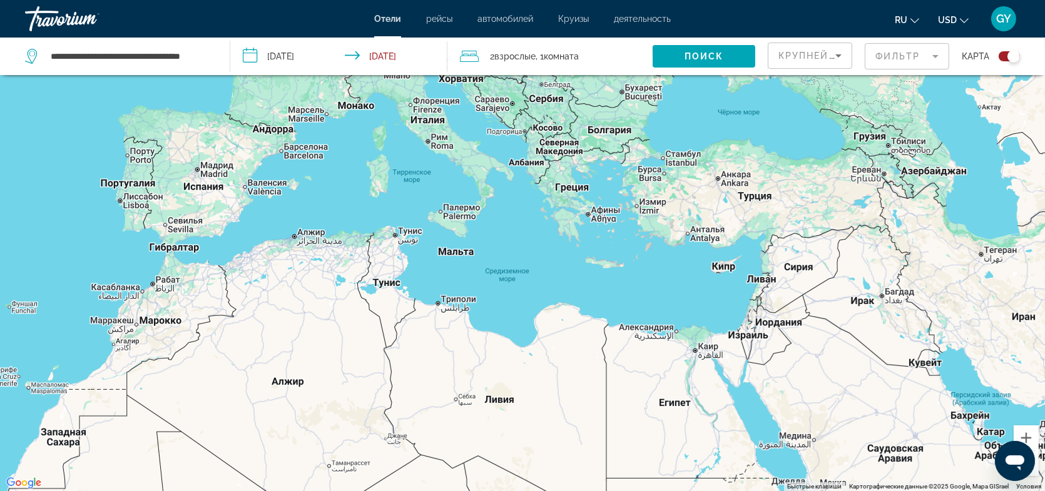
drag, startPoint x: 270, startPoint y: 251, endPoint x: 618, endPoint y: 432, distance: 392.5
click at [618, 432] on div "Чтобы активировать перетаскивание с помощью клавиатуры, нажмите Alt + Ввод. Пос…" at bounding box center [522, 245] width 1045 height 491
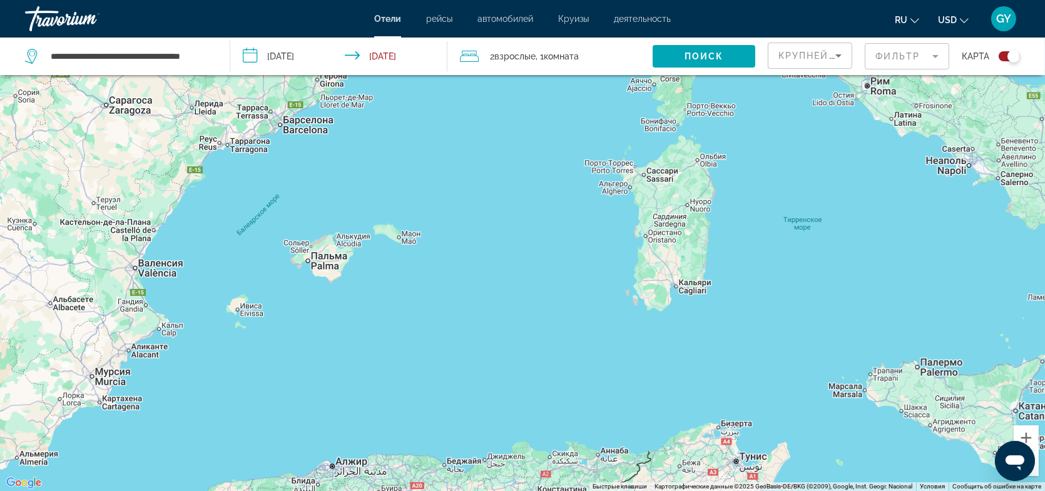
drag, startPoint x: 398, startPoint y: 205, endPoint x: 402, endPoint y: 372, distance: 166.4
click at [402, 372] on div "Main content" at bounding box center [522, 245] width 1045 height 491
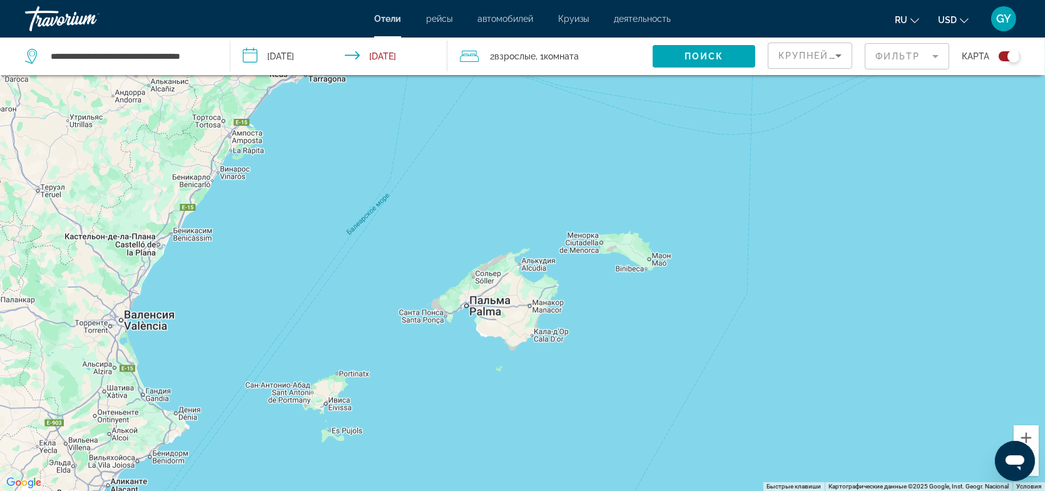
drag, startPoint x: 266, startPoint y: 375, endPoint x: 461, endPoint y: 440, distance: 205.1
click at [461, 440] on div "Main content" at bounding box center [522, 245] width 1045 height 491
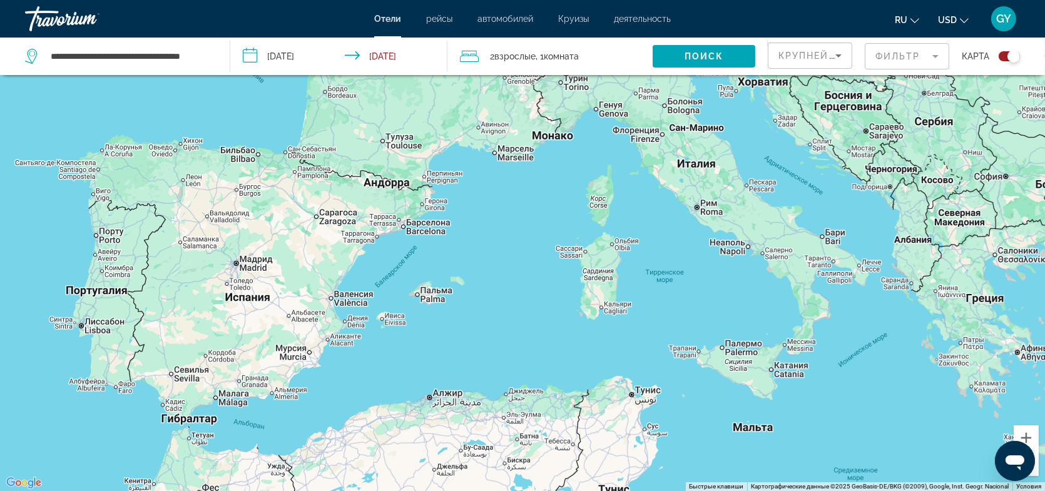
drag, startPoint x: 561, startPoint y: 390, endPoint x: 534, endPoint y: 324, distance: 71.2
click at [534, 324] on div "Main content" at bounding box center [522, 245] width 1045 height 491
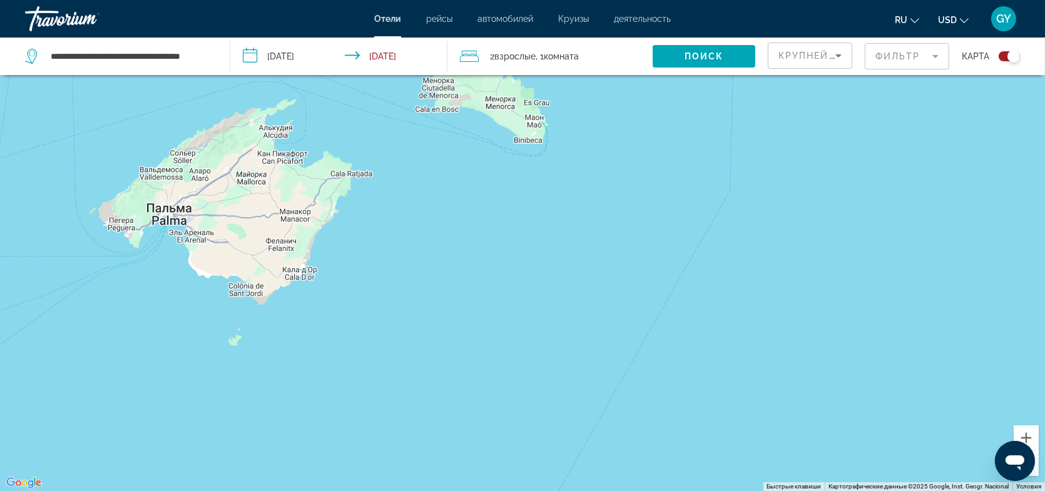
drag, startPoint x: 310, startPoint y: 342, endPoint x: 764, endPoint y: 375, distance: 455.9
click at [764, 375] on div "Main content" at bounding box center [522, 245] width 1045 height 491
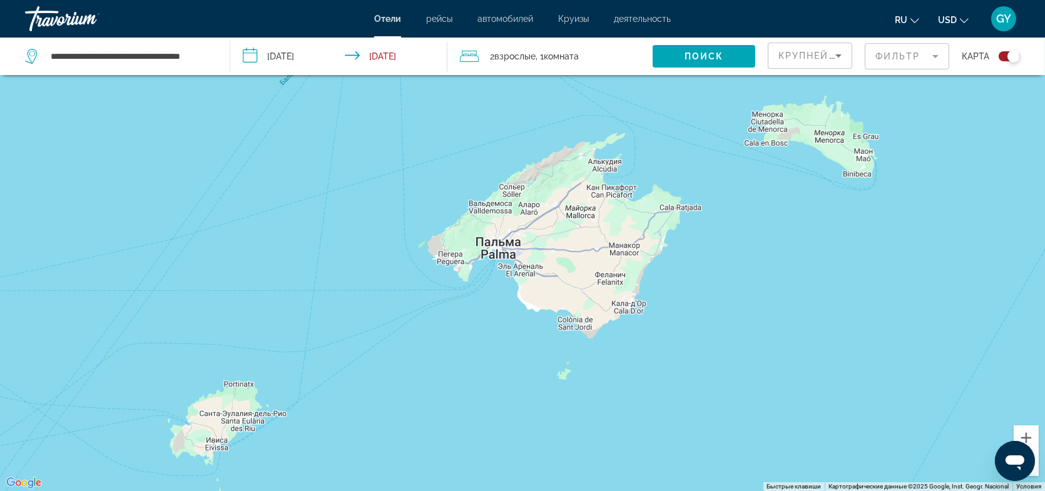
drag, startPoint x: 301, startPoint y: 355, endPoint x: 634, endPoint y: 391, distance: 334.7
click at [634, 391] on div "Main content" at bounding box center [522, 245] width 1045 height 491
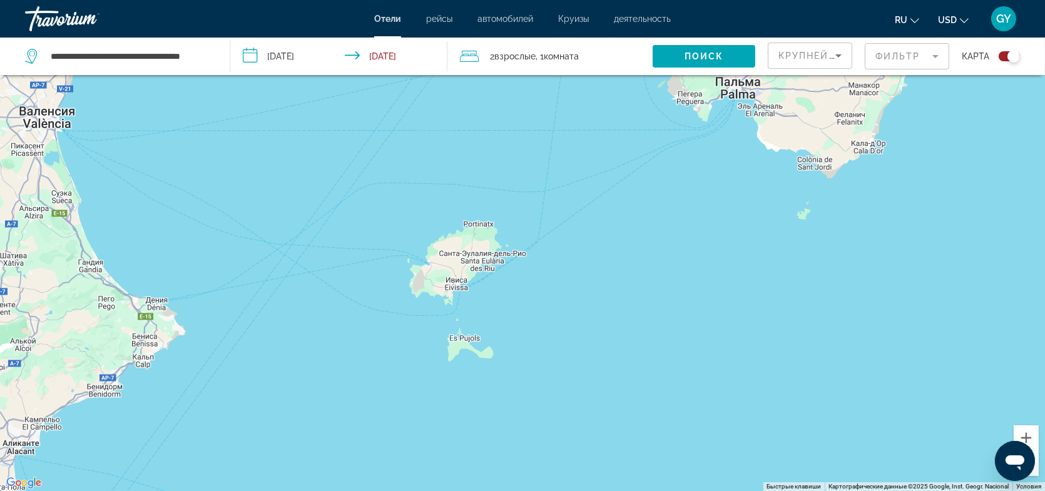
drag, startPoint x: 410, startPoint y: 412, endPoint x: 651, endPoint y: 252, distance: 289.2
click at [651, 252] on div "Main content" at bounding box center [522, 245] width 1045 height 491
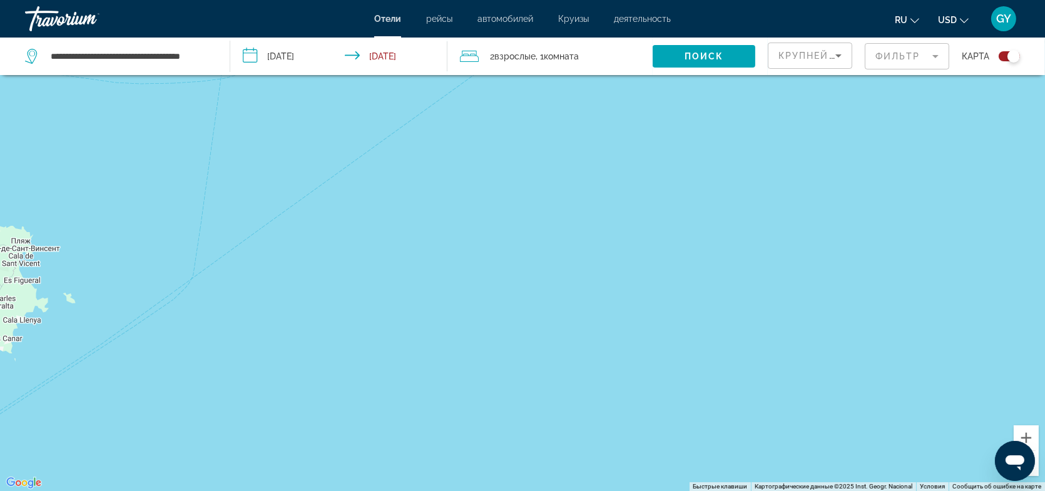
drag, startPoint x: 407, startPoint y: 313, endPoint x: 384, endPoint y: 407, distance: 95.9
click at [384, 407] on div "Main content" at bounding box center [522, 245] width 1045 height 491
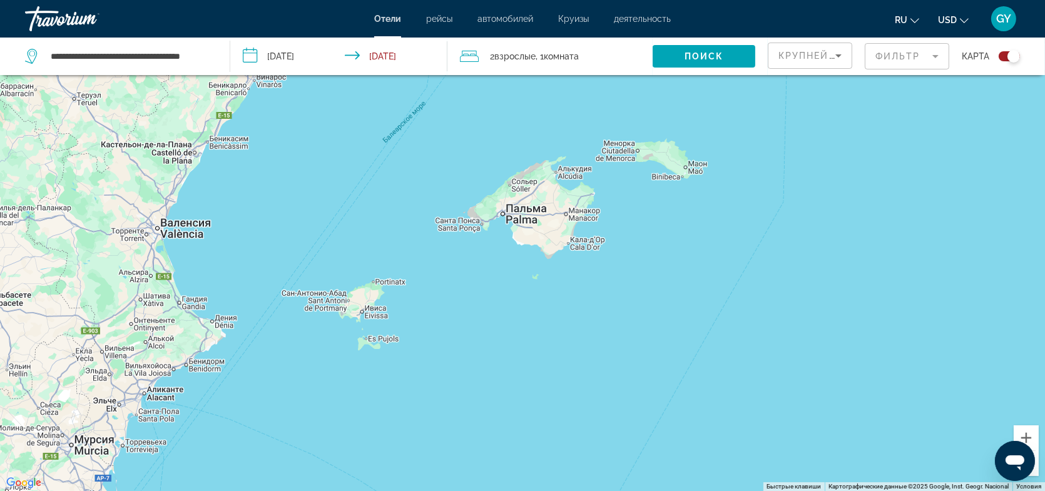
drag, startPoint x: 493, startPoint y: 410, endPoint x: 520, endPoint y: 352, distance: 64.1
click at [520, 352] on div "Main content" at bounding box center [522, 245] width 1045 height 491
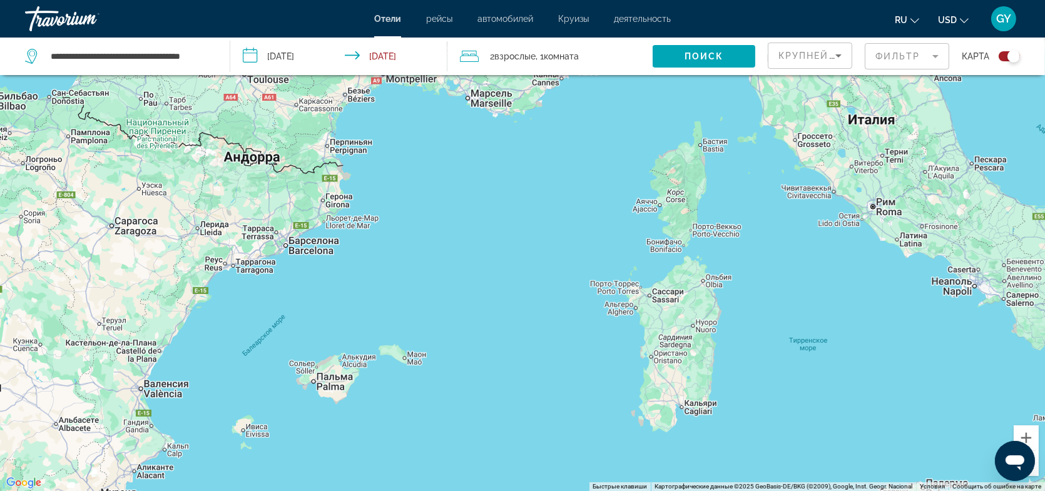
drag, startPoint x: 721, startPoint y: 373, endPoint x: 536, endPoint y: 460, distance: 204.8
click at [536, 462] on div "Main content" at bounding box center [522, 245] width 1045 height 491
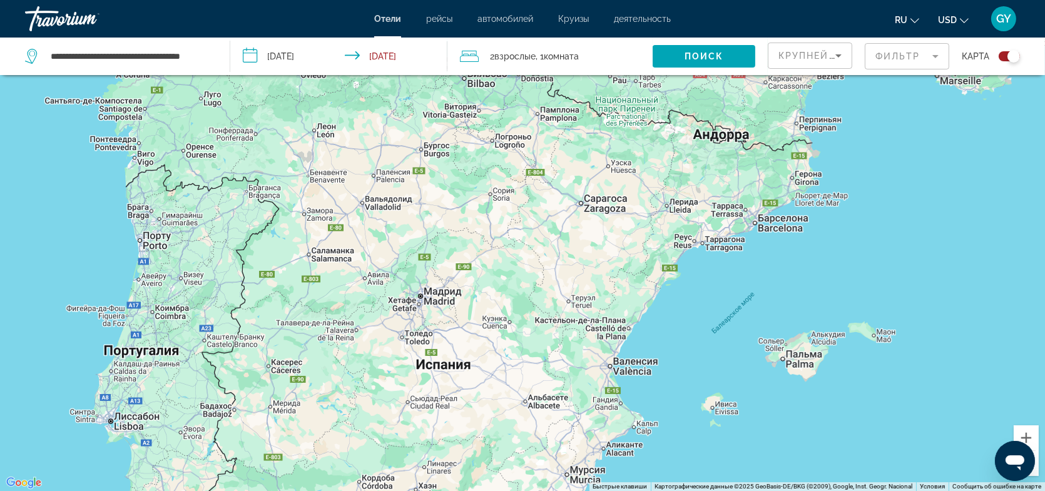
drag, startPoint x: 317, startPoint y: 319, endPoint x: 811, endPoint y: 300, distance: 494.5
click at [811, 300] on div "Main content" at bounding box center [522, 245] width 1045 height 491
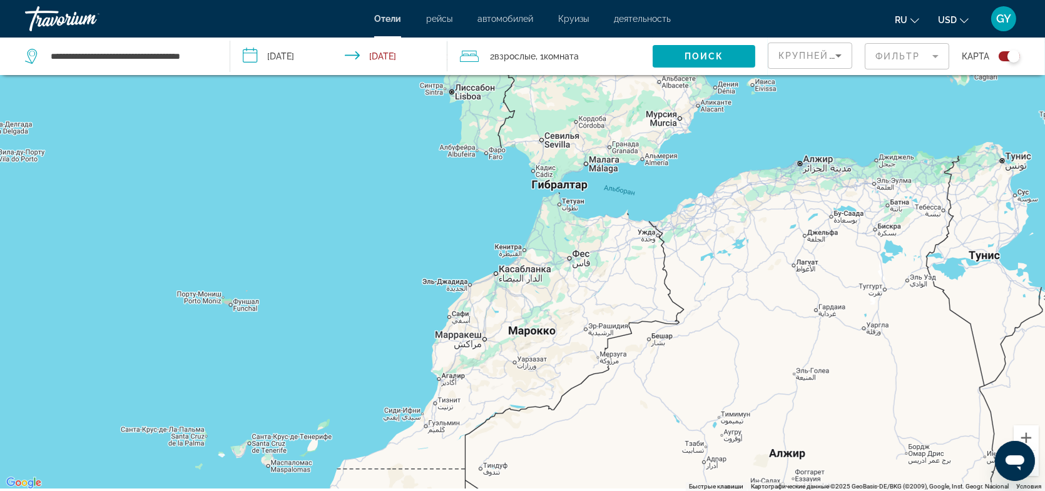
drag, startPoint x: 570, startPoint y: 356, endPoint x: 568, endPoint y: 101, distance: 254.6
click at [568, 101] on div "Main content" at bounding box center [522, 245] width 1045 height 491
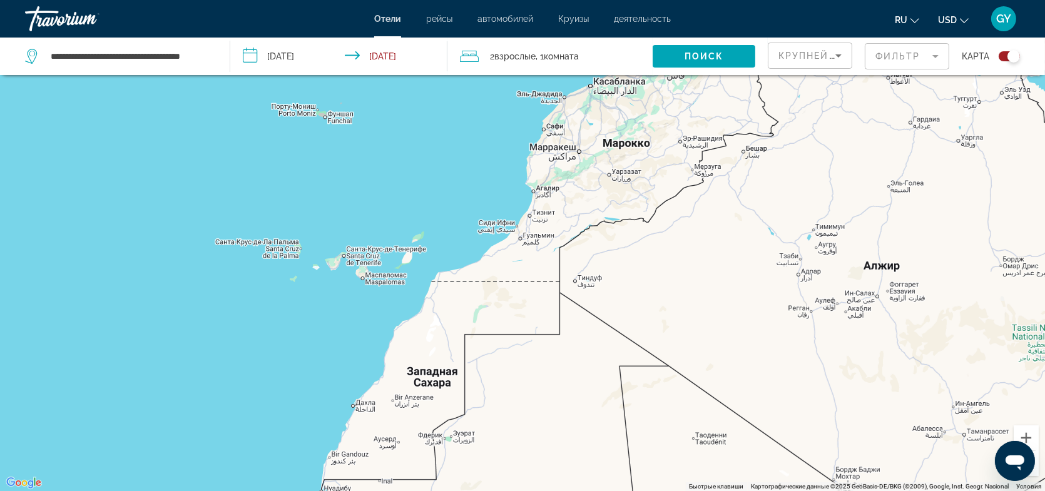
drag, startPoint x: 532, startPoint y: 360, endPoint x: 626, endPoint y: 171, distance: 211.5
click at [626, 171] on div "Main content" at bounding box center [522, 245] width 1045 height 491
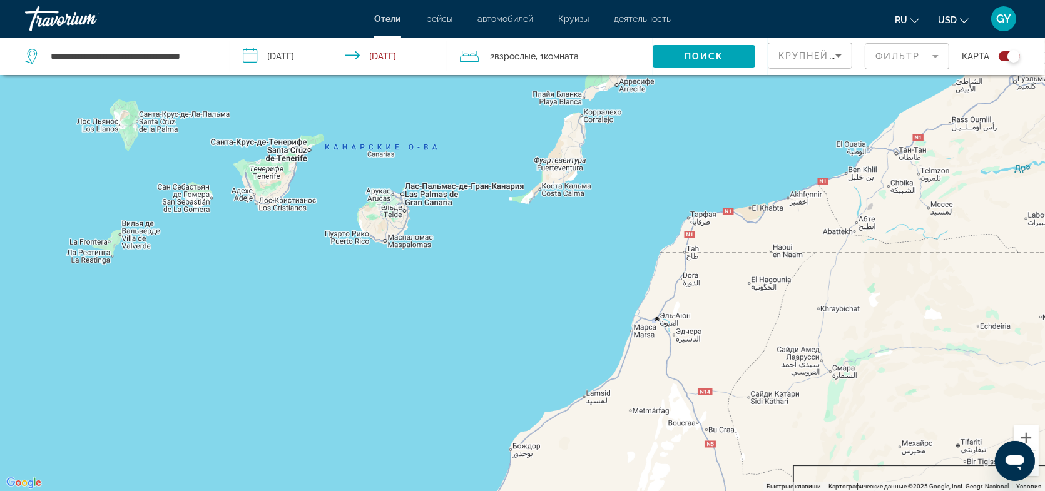
click at [268, 183] on div "Main content" at bounding box center [522, 245] width 1045 height 491
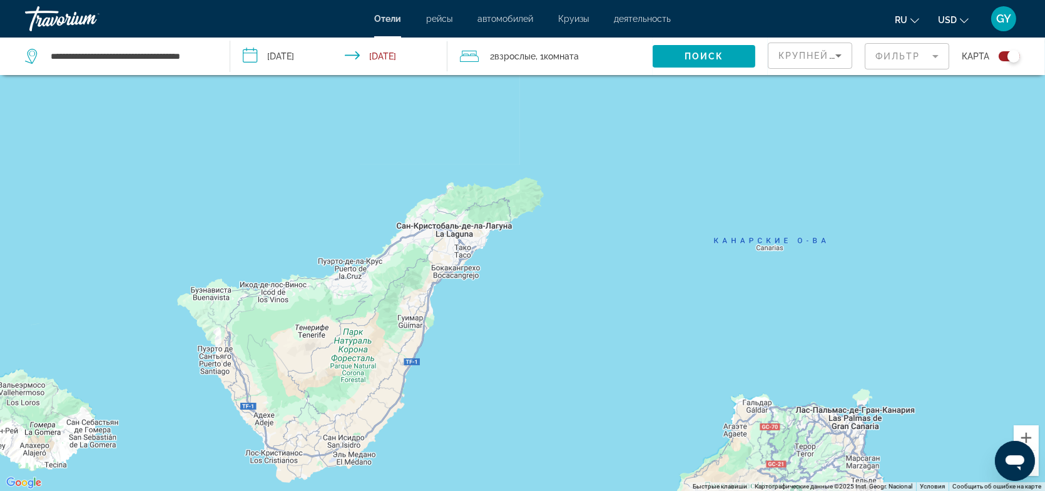
drag, startPoint x: 280, startPoint y: 199, endPoint x: 316, endPoint y: 352, distance: 156.9
click at [316, 352] on div "Main content" at bounding box center [522, 245] width 1045 height 491
click at [138, 55] on input "**********" at bounding box center [129, 56] width 161 height 19
drag, startPoint x: 51, startPoint y: 54, endPoint x: 215, endPoint y: 71, distance: 164.1
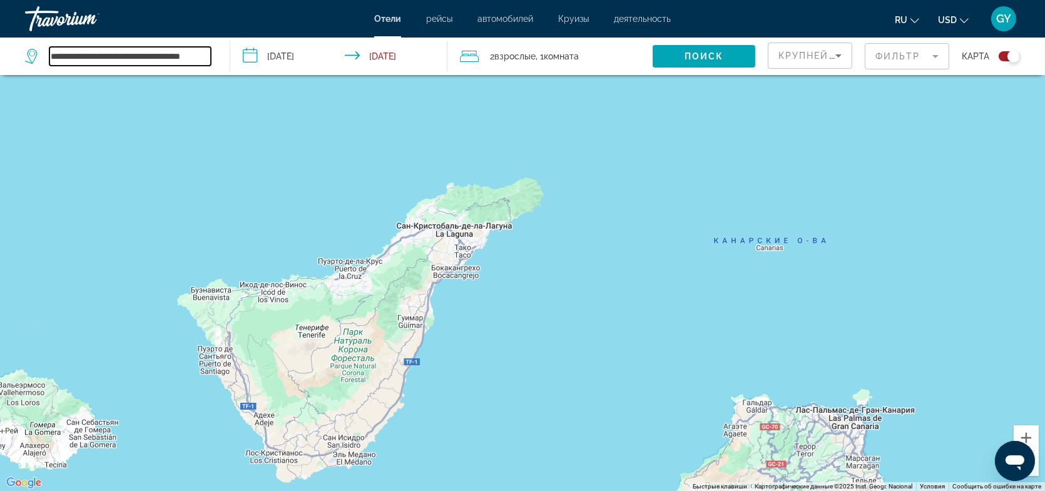
click at [215, 71] on div "**********" at bounding box center [121, 57] width 192 height 38
type input "*"
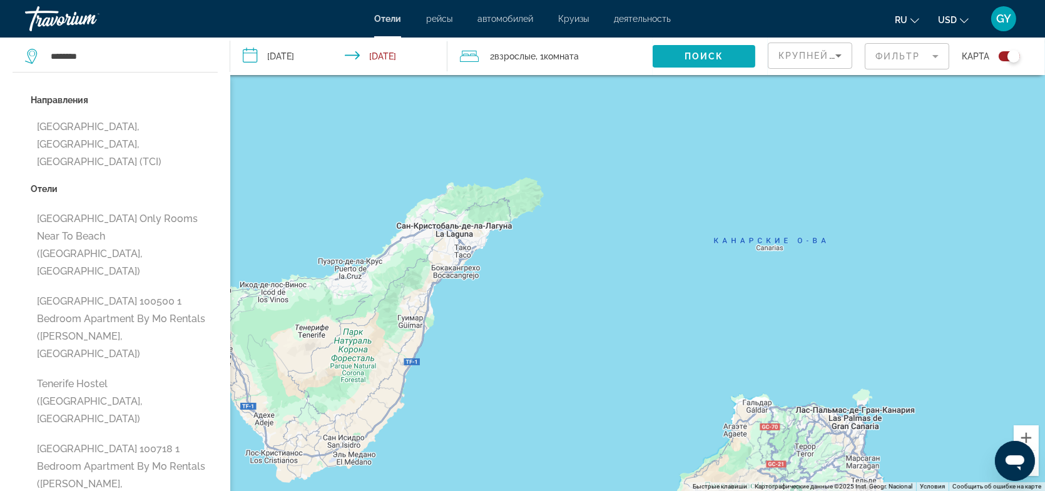
click at [690, 61] on span "Поиск" at bounding box center [703, 56] width 39 height 10
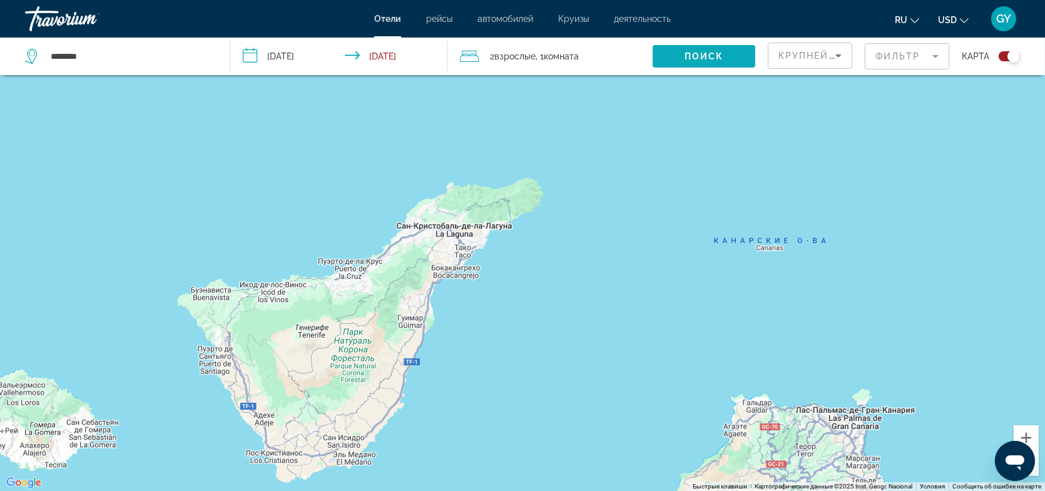
click at [686, 54] on span "Поиск" at bounding box center [703, 56] width 39 height 10
click at [134, 53] on input "********" at bounding box center [129, 56] width 161 height 19
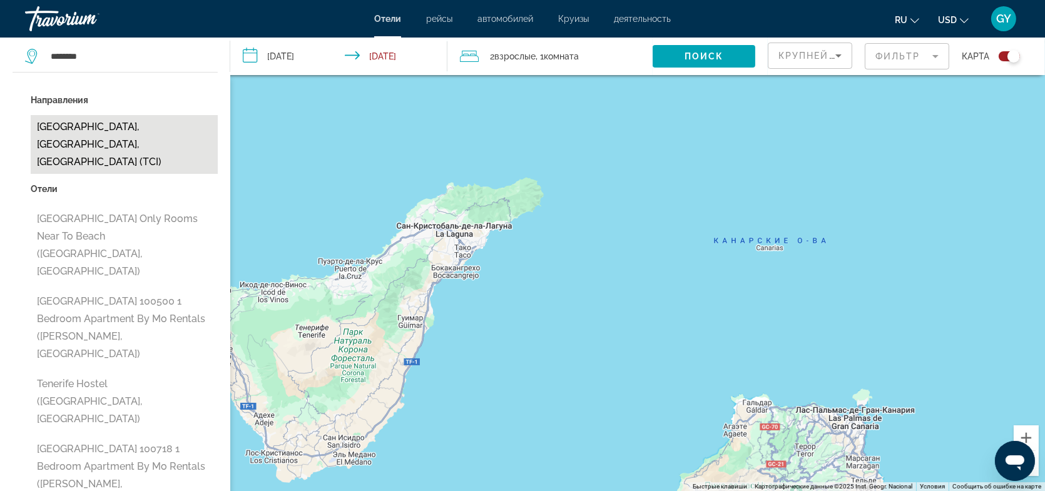
click at [131, 129] on button "[GEOGRAPHIC_DATA], [GEOGRAPHIC_DATA], [GEOGRAPHIC_DATA] (TCI)" at bounding box center [124, 144] width 187 height 59
type input "**********"
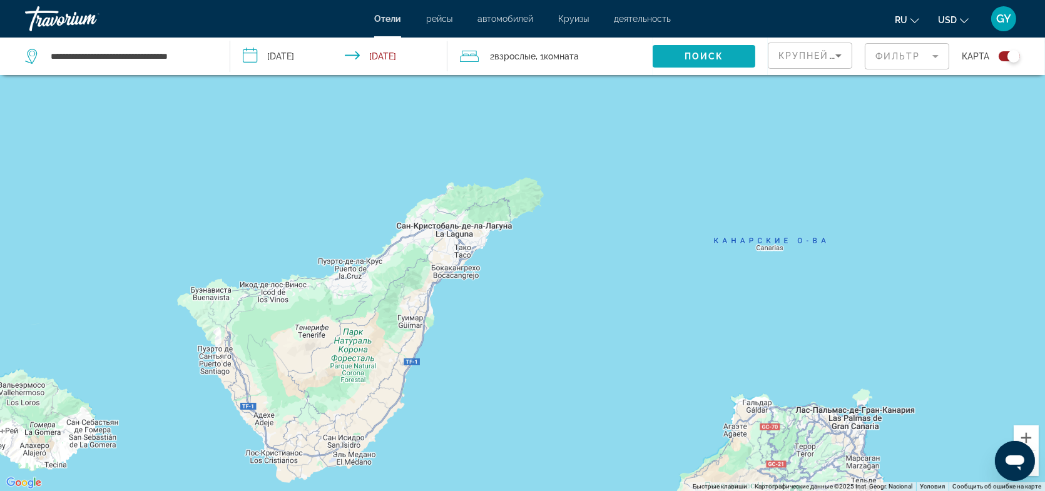
click at [692, 60] on span "Поиск" at bounding box center [703, 56] width 39 height 10
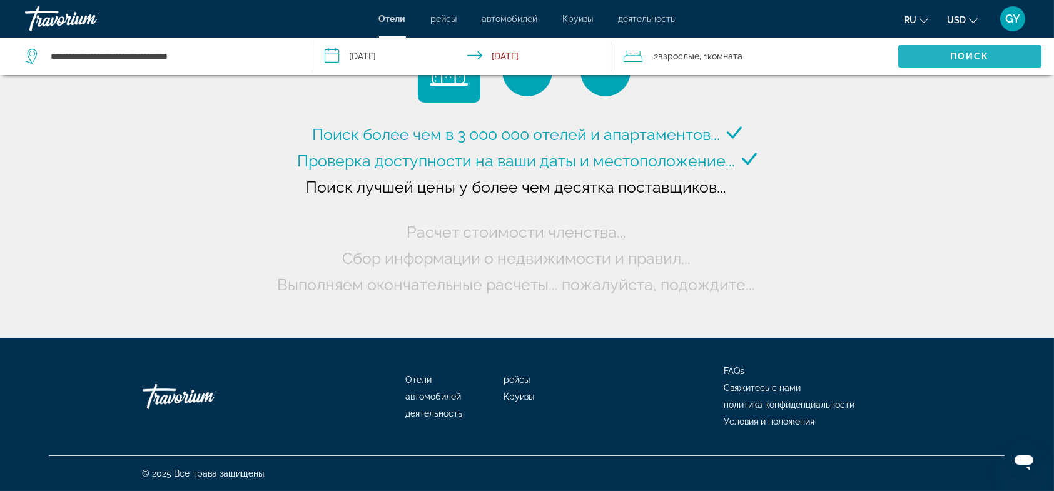
click at [949, 56] on span "Search widget" at bounding box center [969, 56] width 143 height 30
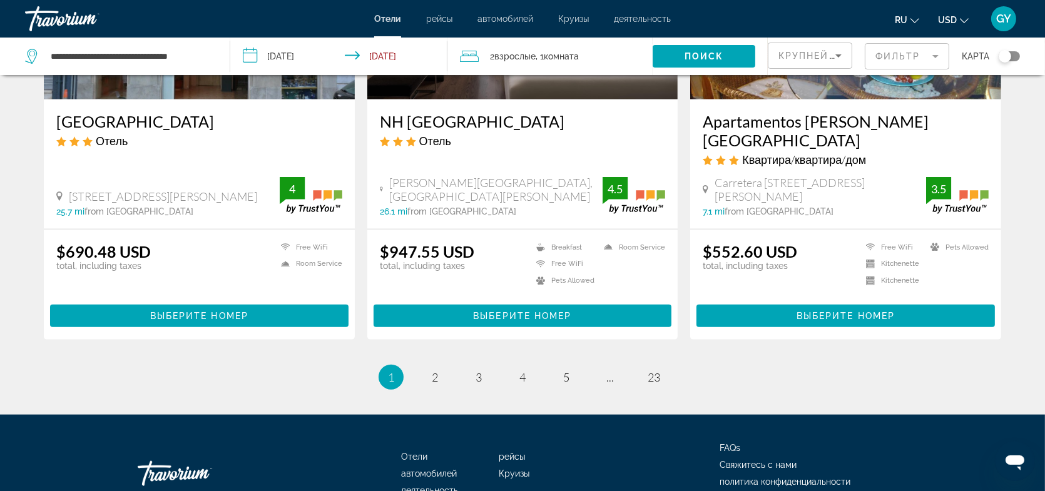
scroll to position [1617, 0]
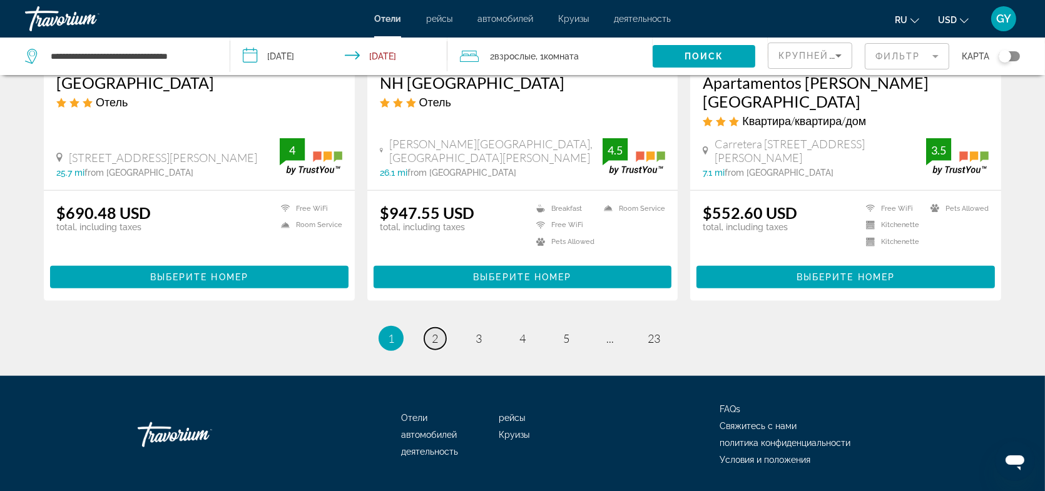
click at [433, 328] on link "page 2" at bounding box center [435, 339] width 22 height 22
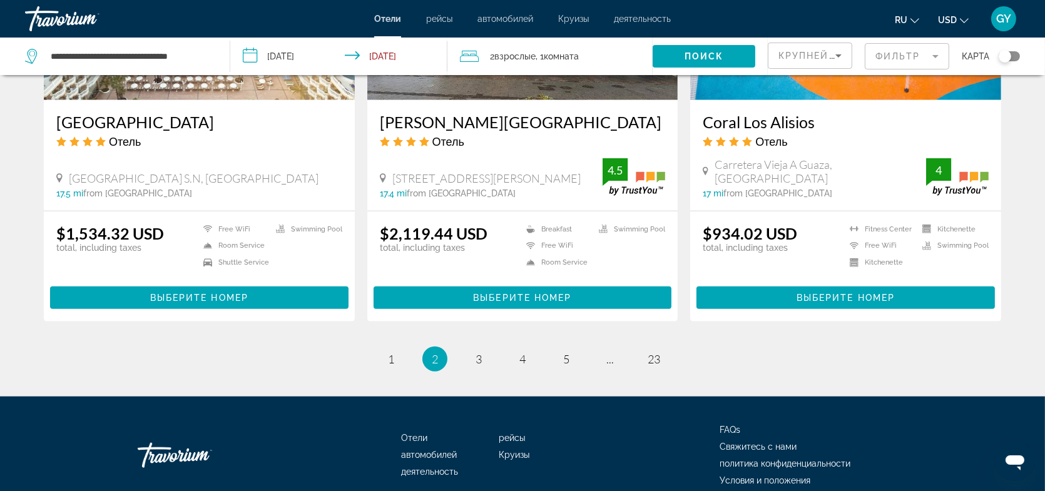
scroll to position [1633, 0]
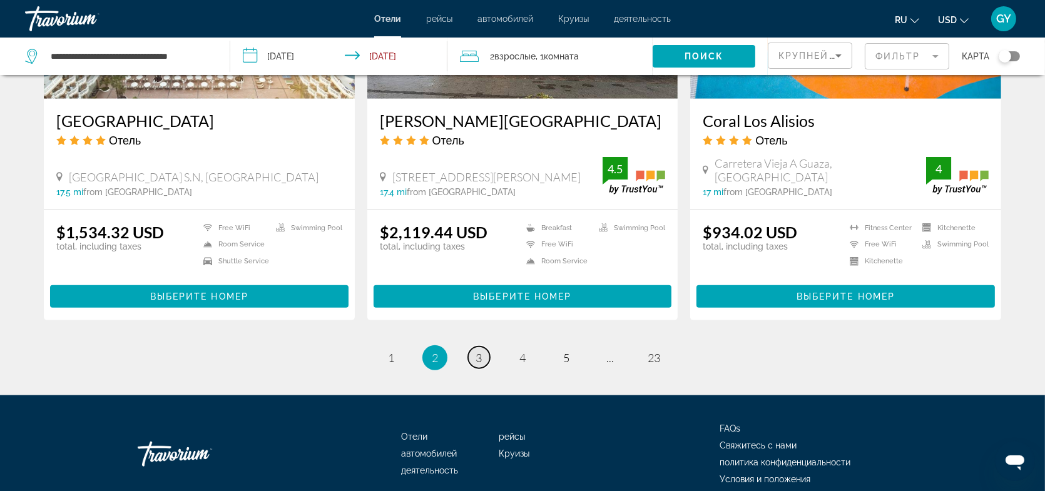
click at [475, 351] on span "3" at bounding box center [478, 358] width 6 height 14
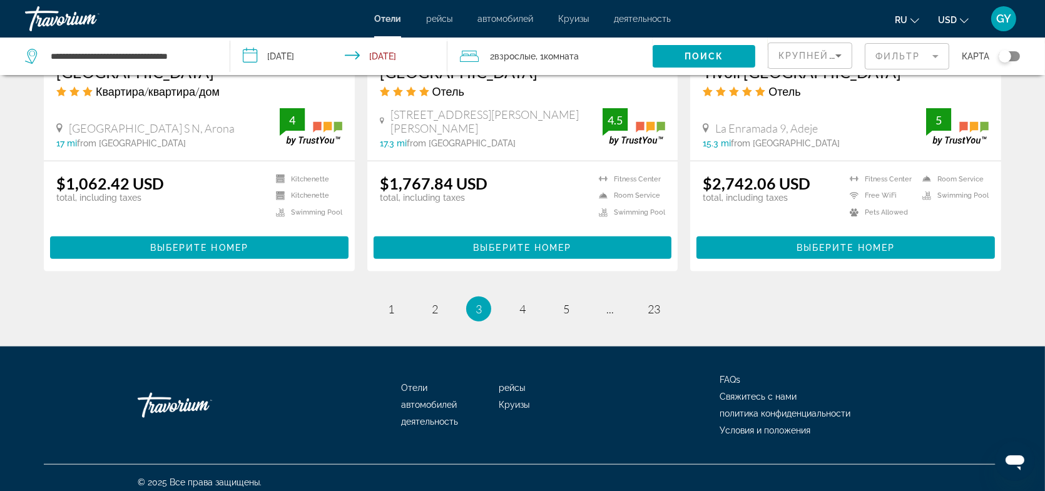
scroll to position [1626, 0]
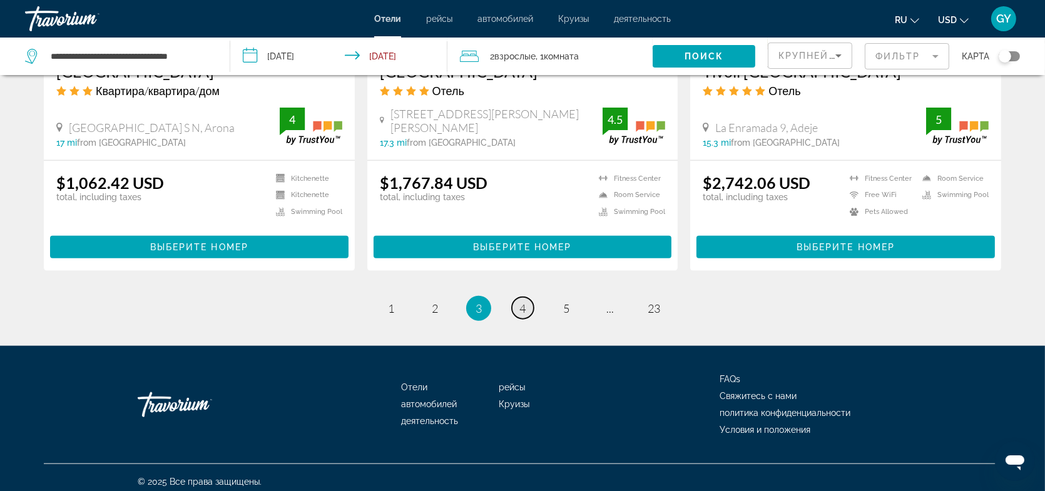
click at [525, 308] on span "4" at bounding box center [522, 308] width 6 height 14
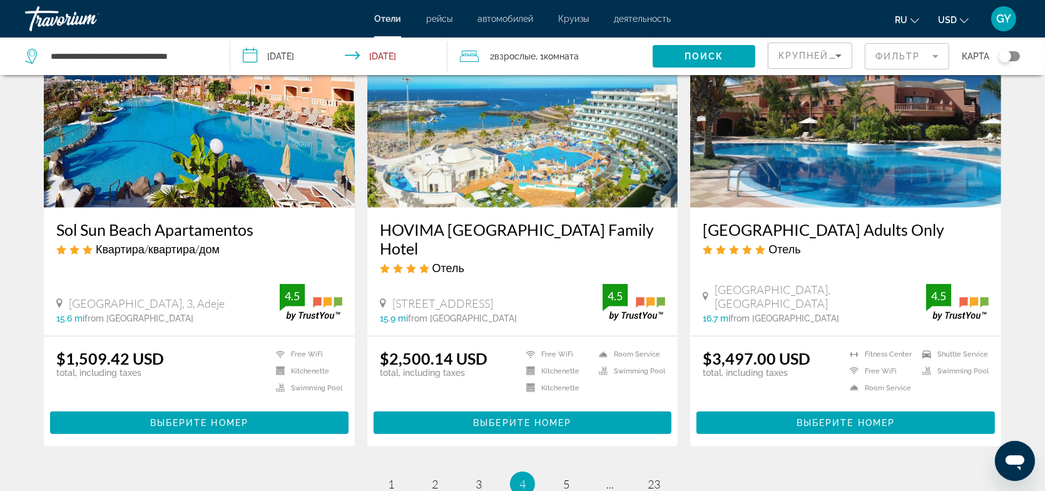
scroll to position [1501, 0]
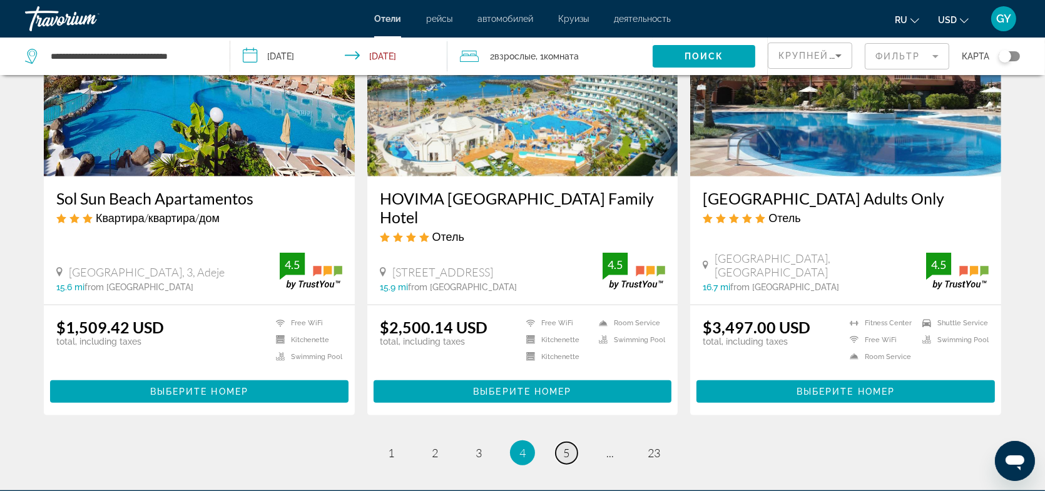
click at [568, 446] on span "5" at bounding box center [566, 453] width 6 height 14
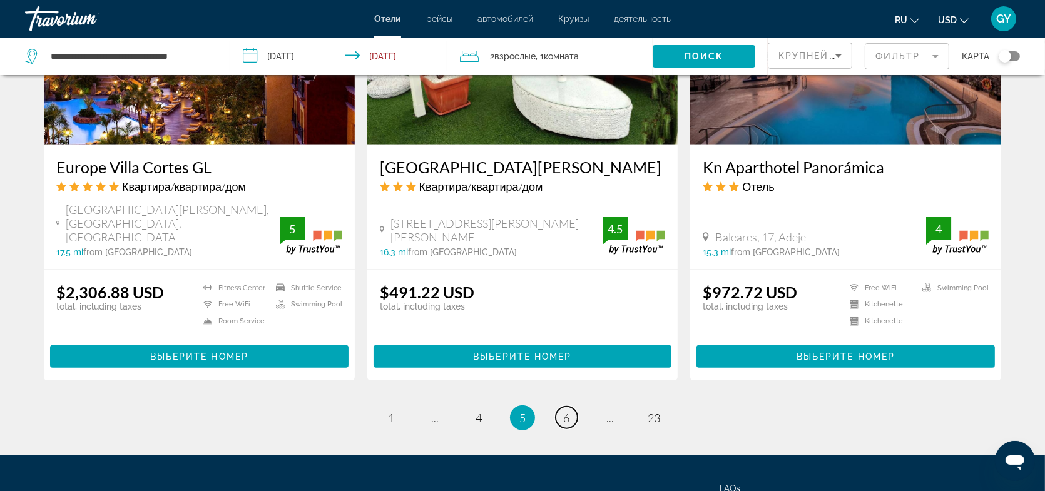
scroll to position [1564, 0]
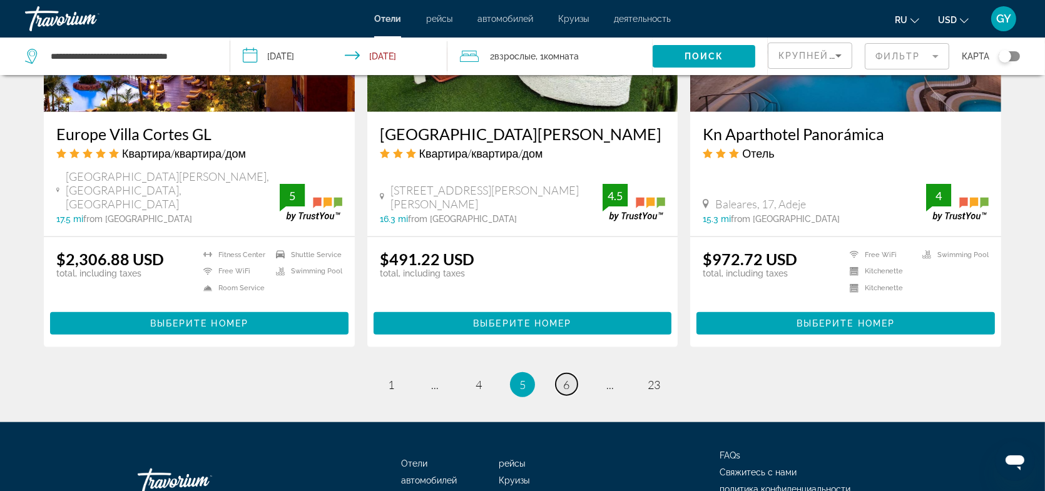
click at [573, 373] on link "page 6" at bounding box center [566, 384] width 22 height 22
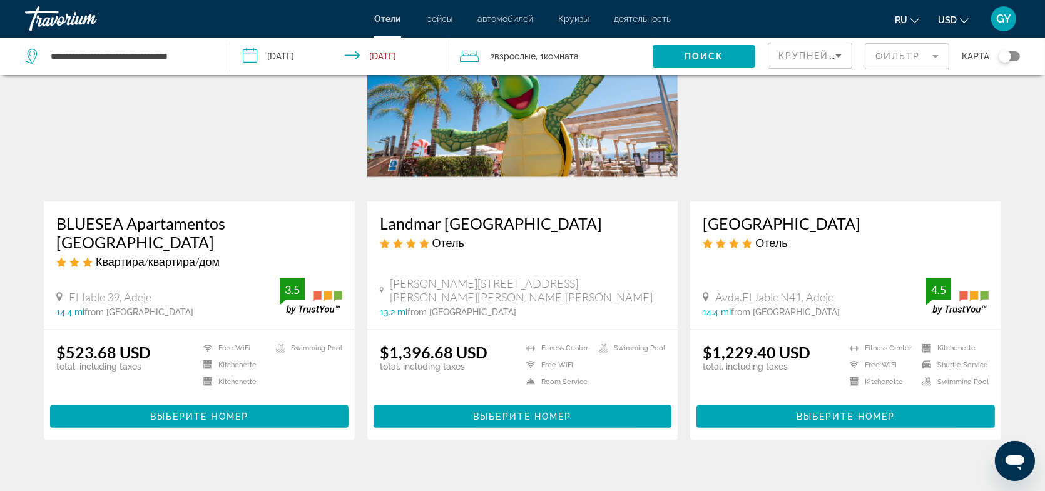
scroll to position [500, 0]
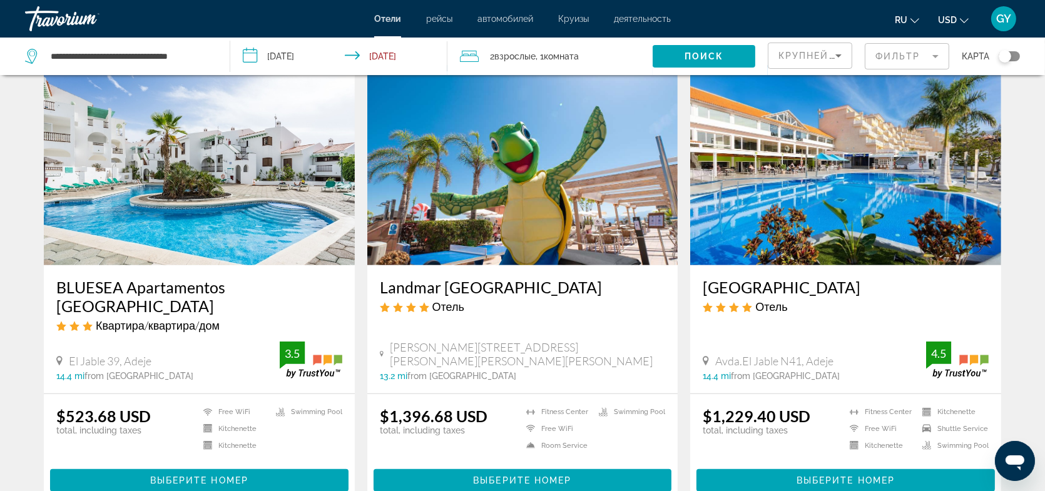
click at [141, 286] on h3 "BLUESEA Apartamentos [GEOGRAPHIC_DATA]" at bounding box center [199, 297] width 286 height 38
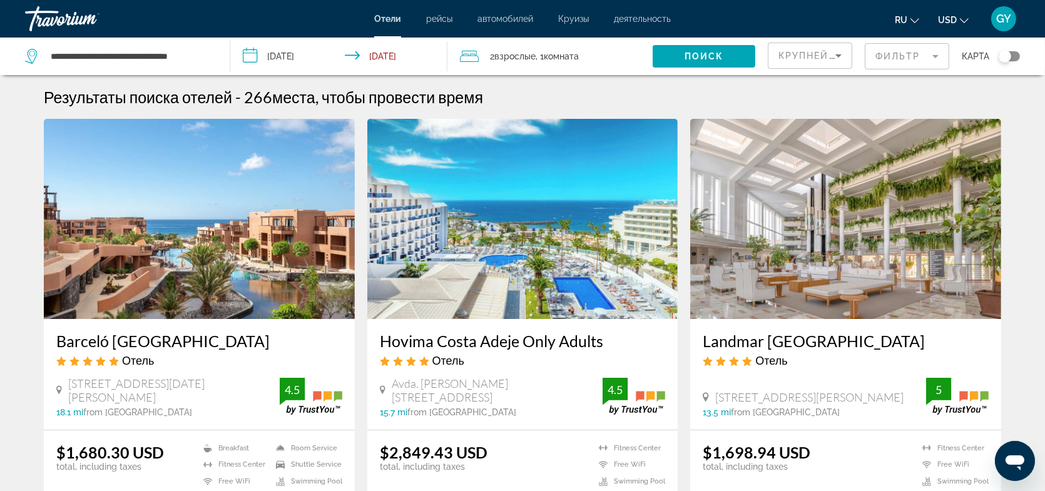
click at [1003, 16] on span "GY" at bounding box center [1003, 19] width 15 height 13
